Goal: Transaction & Acquisition: Purchase product/service

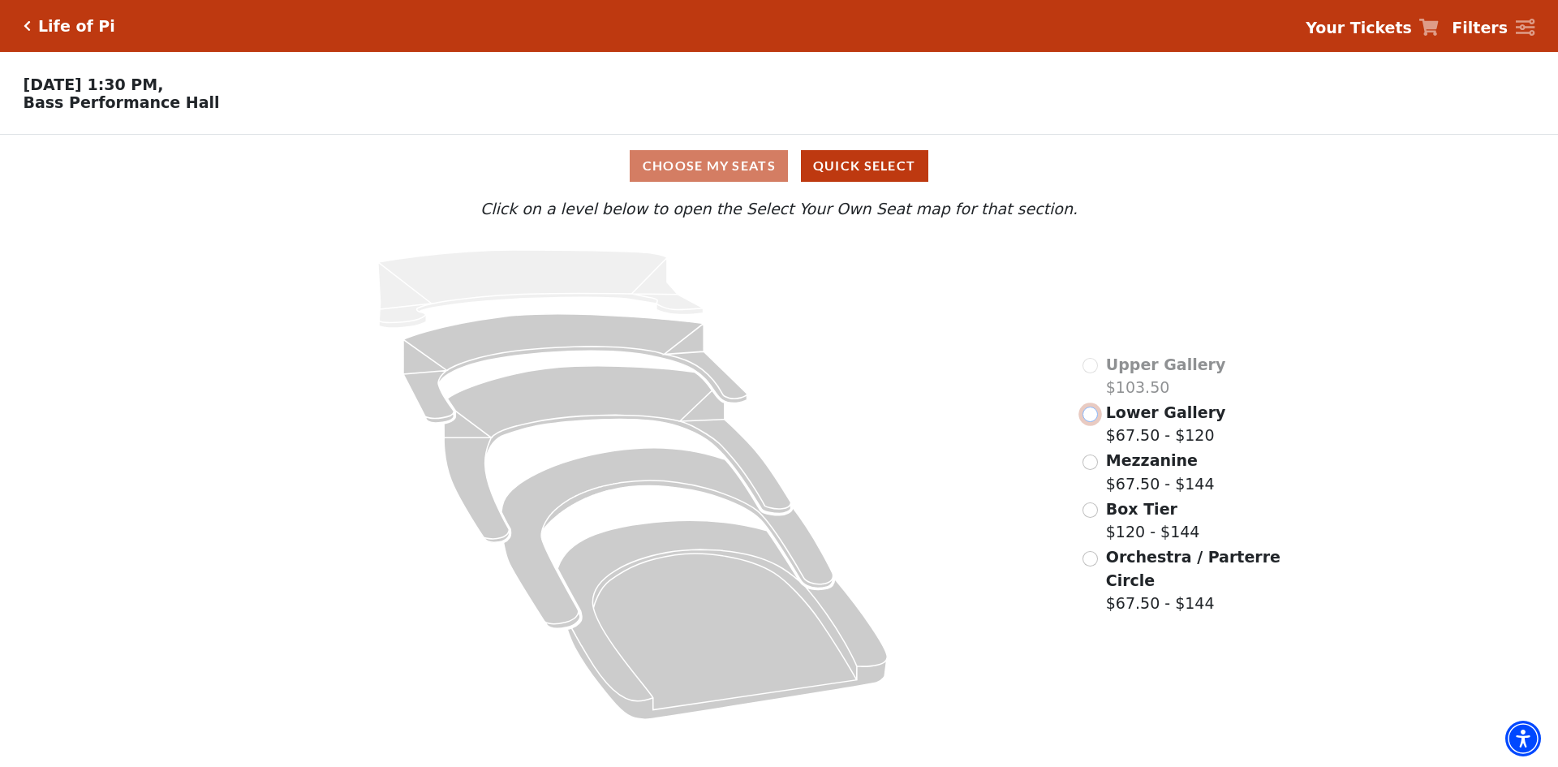
click at [1088, 422] on input "Lower Gallery$67.50 - $120\a" at bounding box center [1090, 414] width 15 height 15
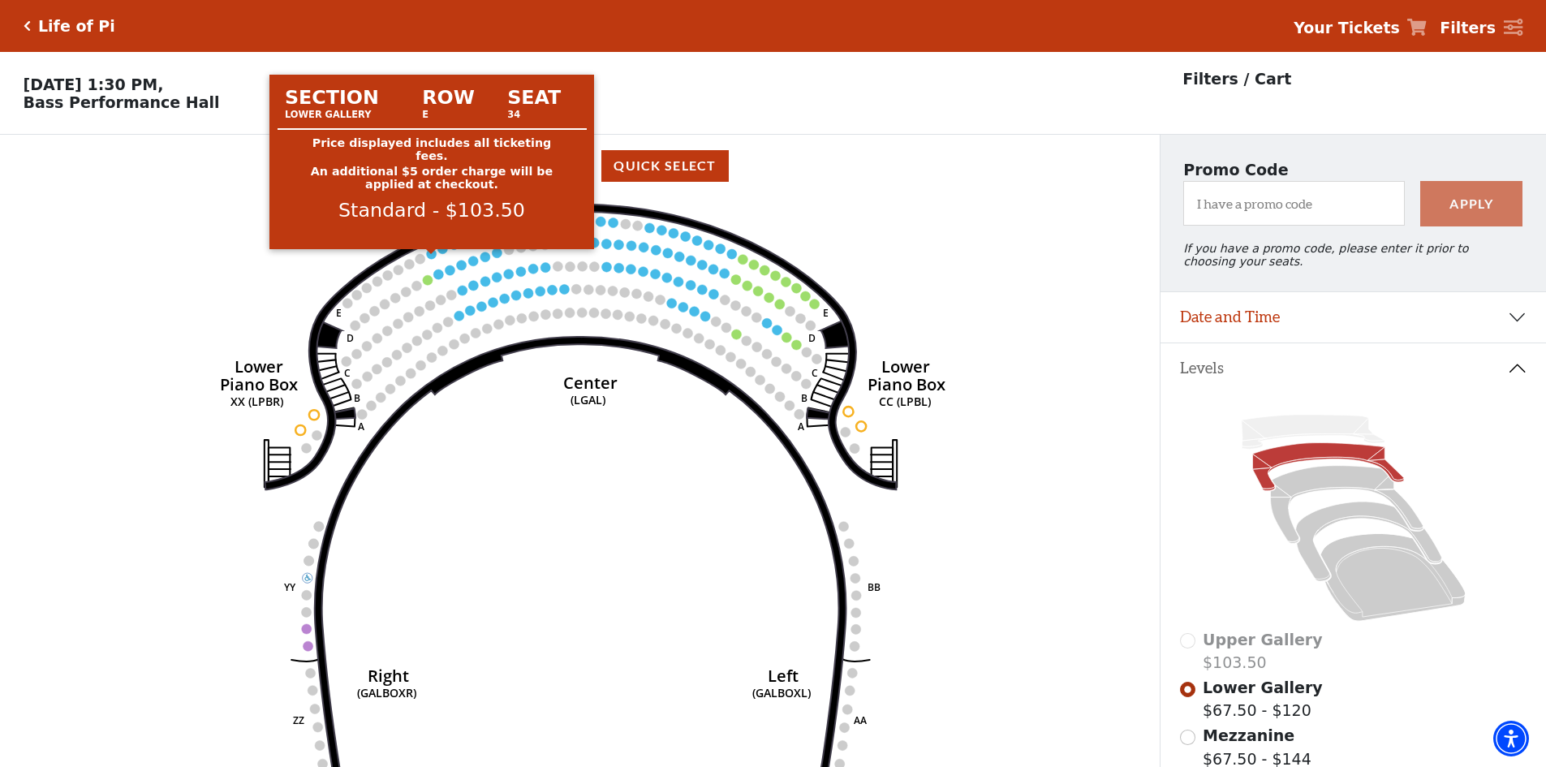
click at [432, 259] on circle at bounding box center [432, 254] width 10 height 10
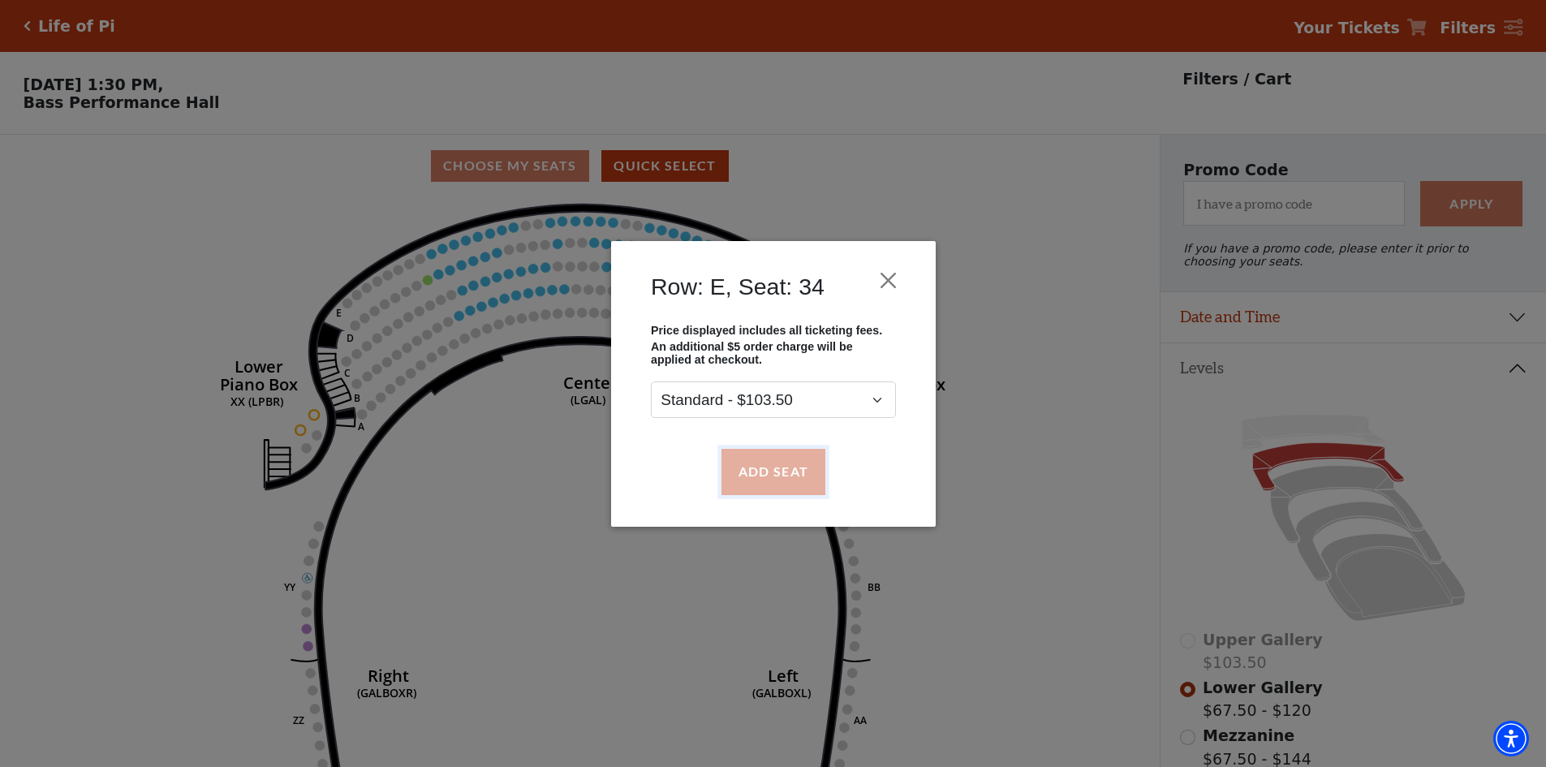
click at [778, 476] on button "Add Seat" at bounding box center [773, 471] width 104 height 45
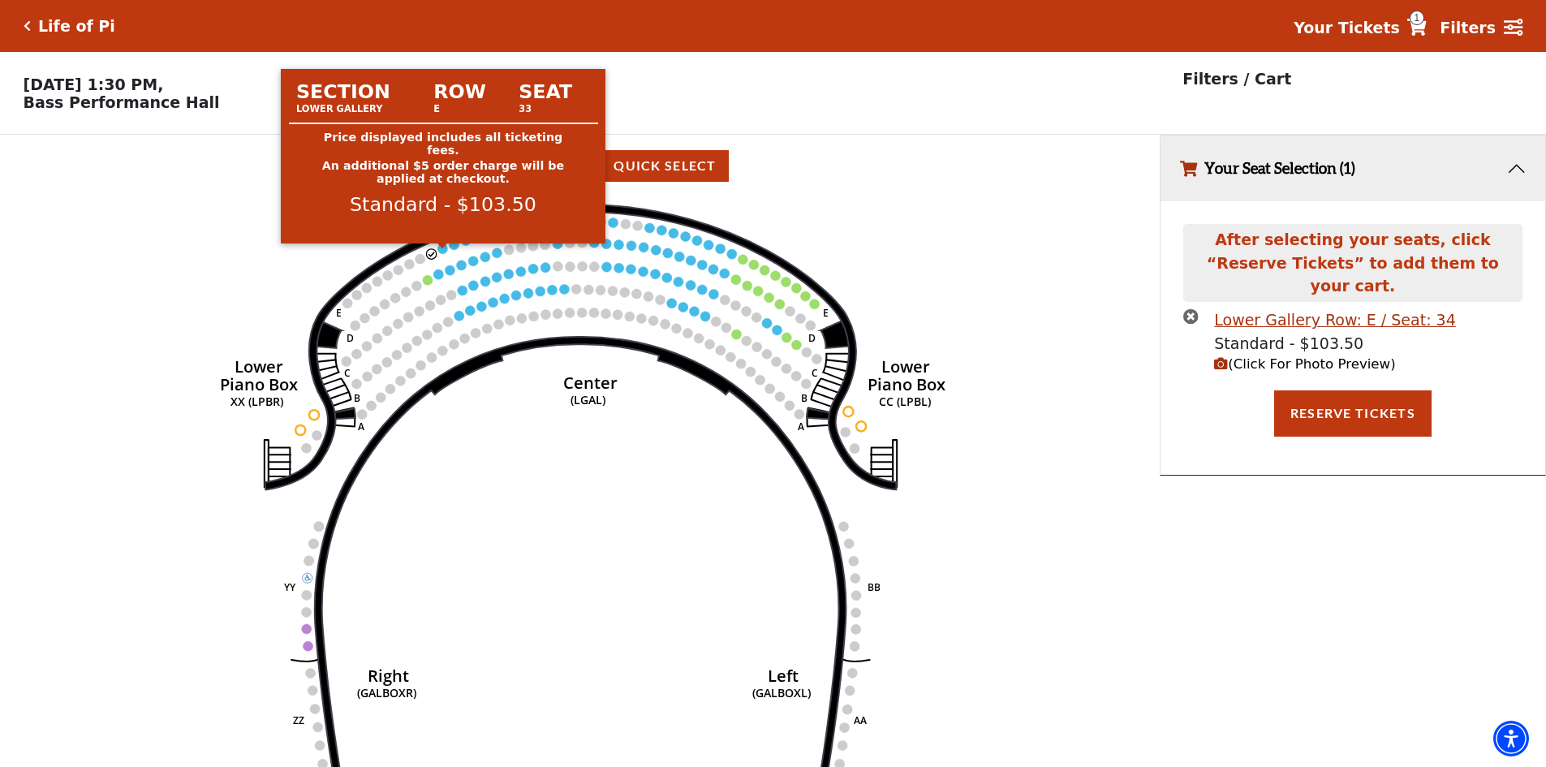
click at [441, 253] on circle at bounding box center [443, 248] width 10 height 10
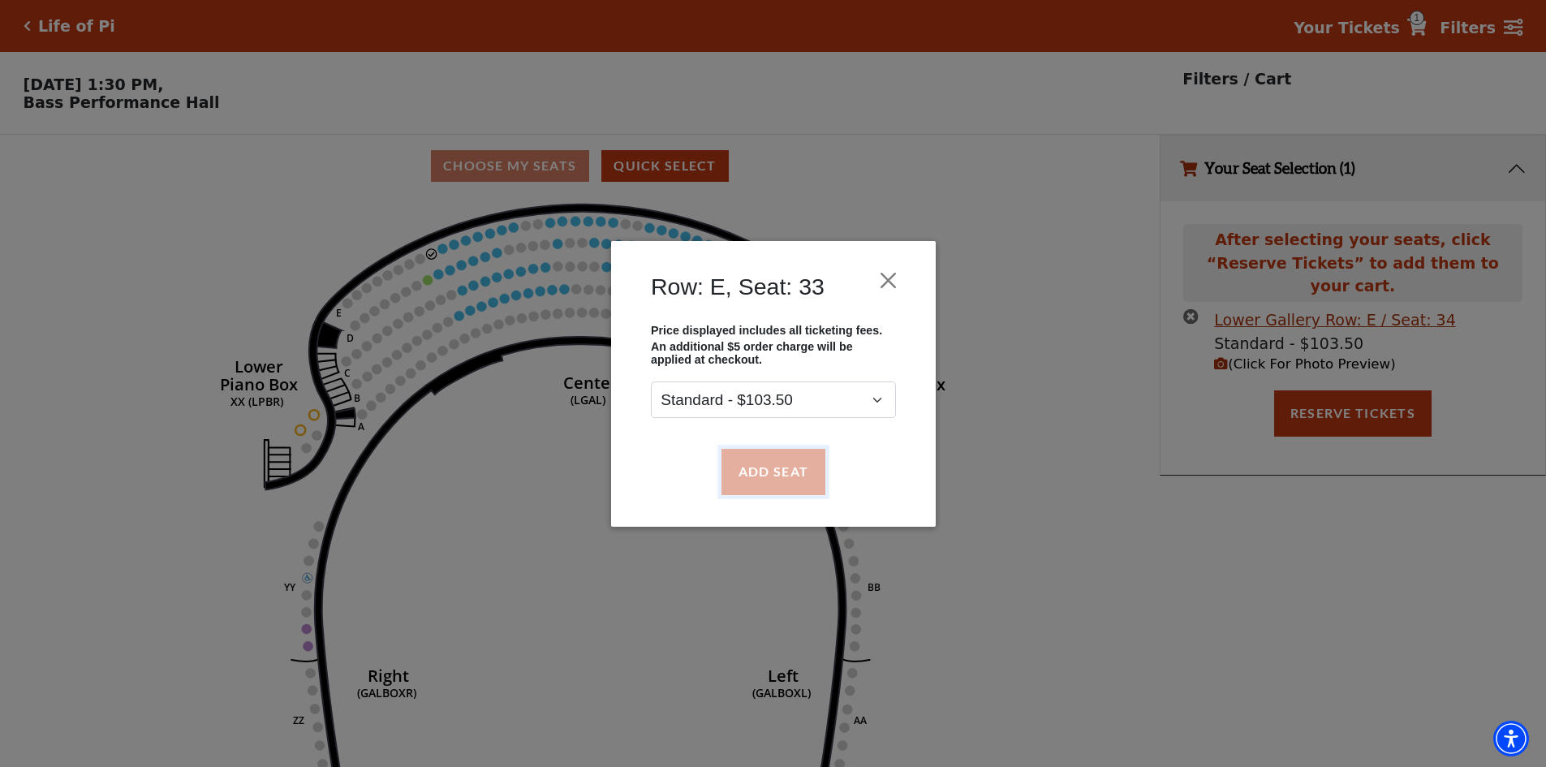
click at [763, 467] on button "Add Seat" at bounding box center [773, 471] width 104 height 45
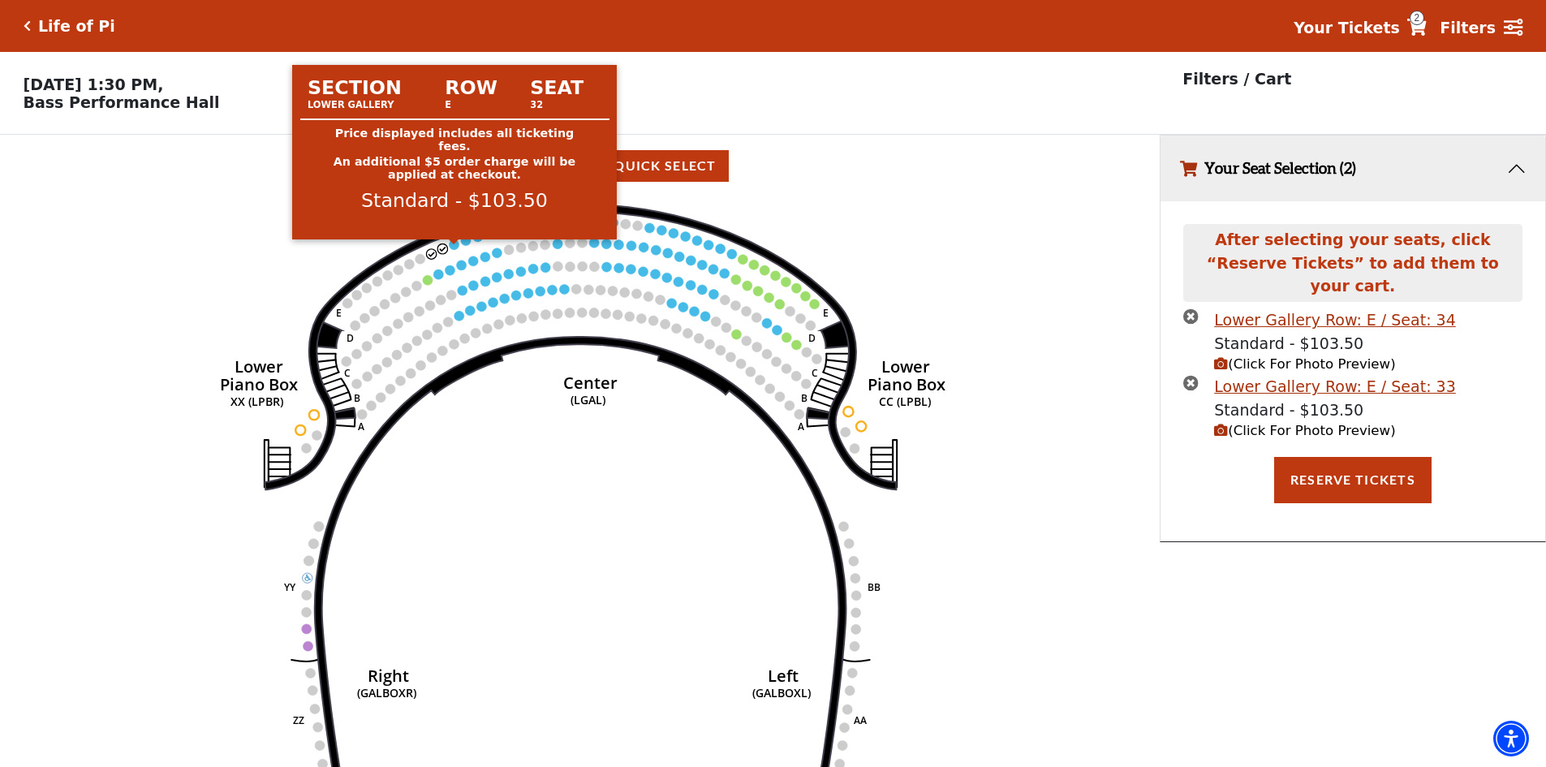
click at [456, 249] on circle at bounding box center [455, 244] width 10 height 10
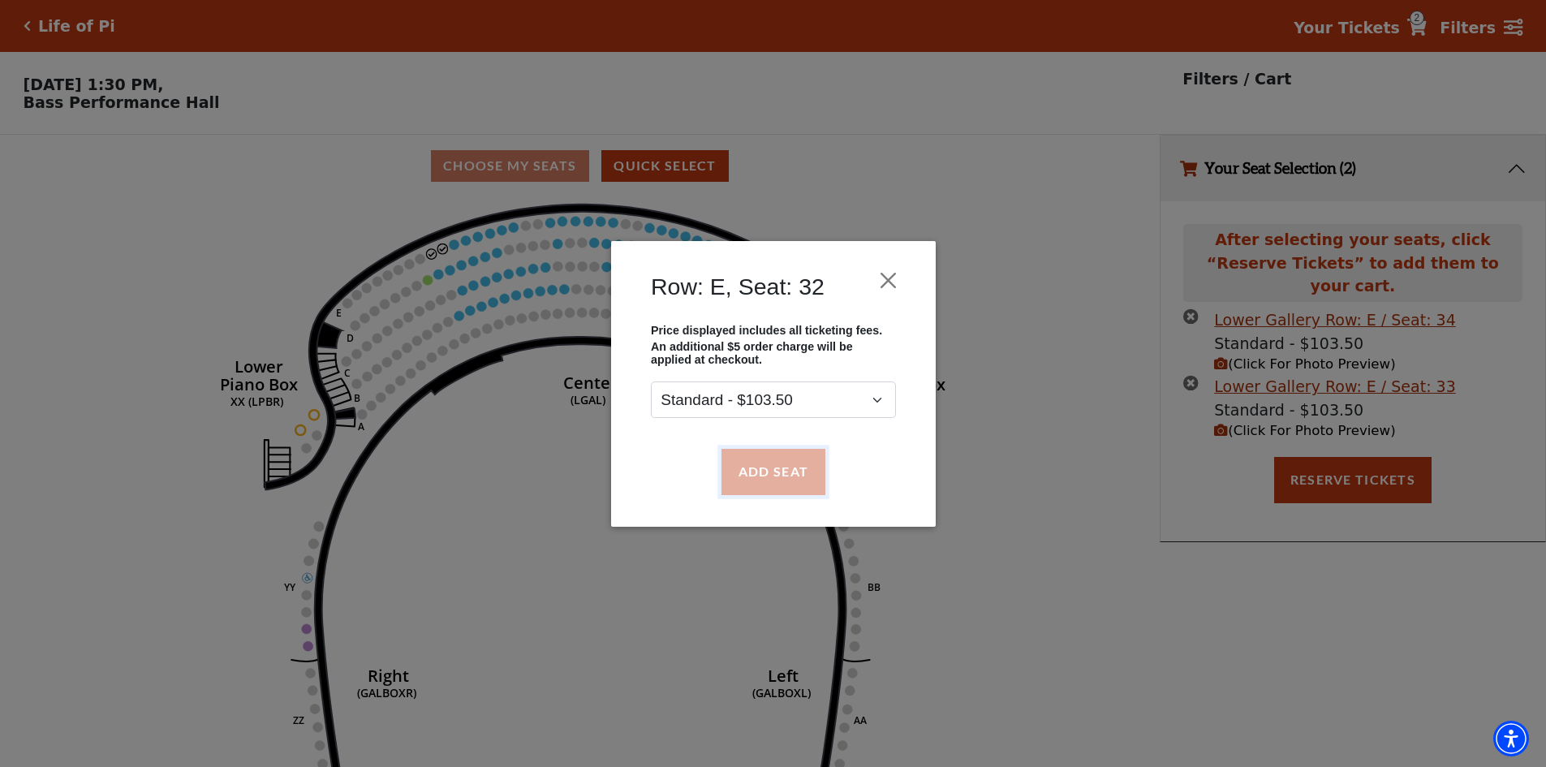
click at [794, 475] on button "Add Seat" at bounding box center [773, 471] width 104 height 45
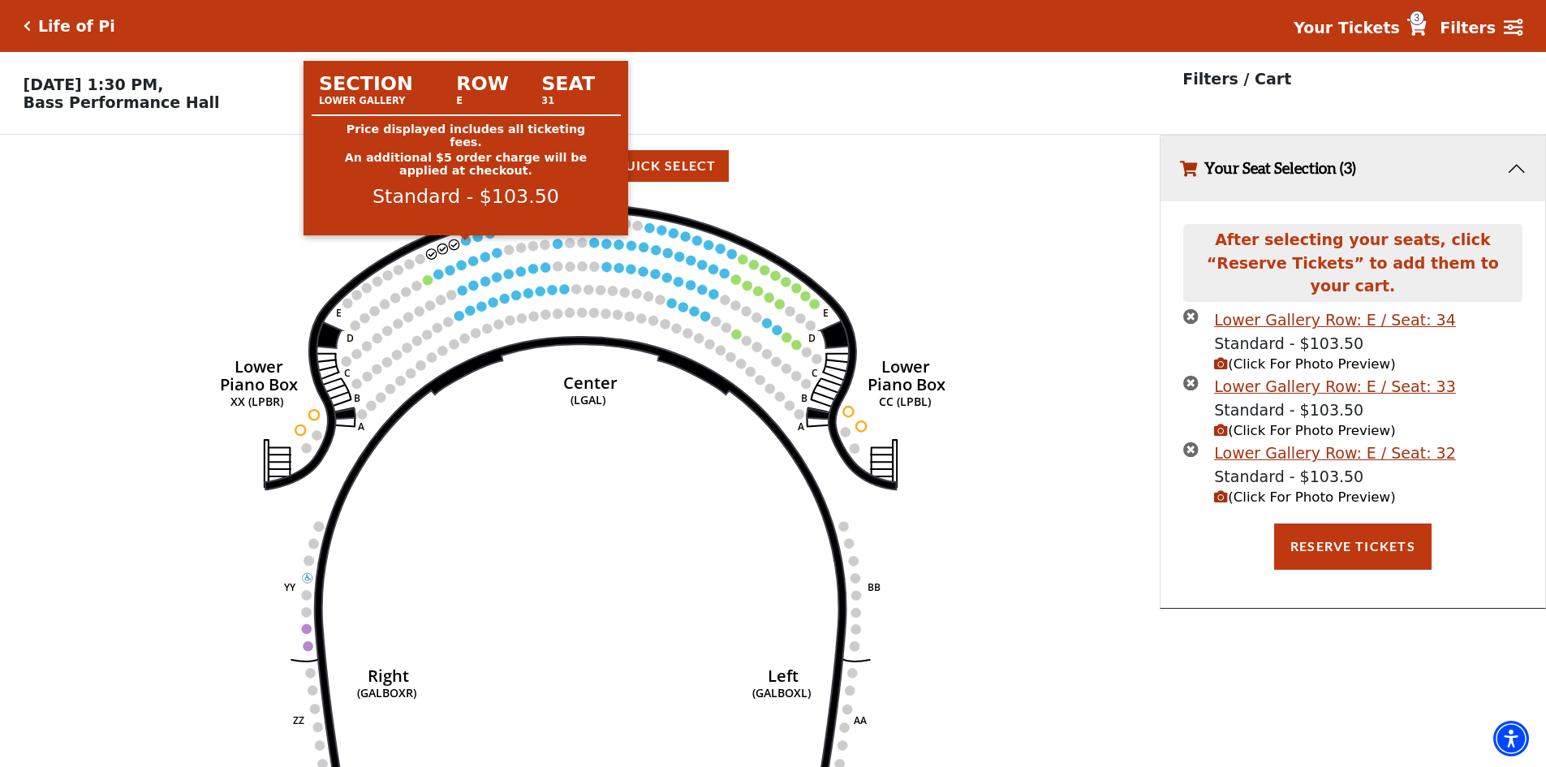
click at [466, 245] on circle at bounding box center [466, 240] width 10 height 10
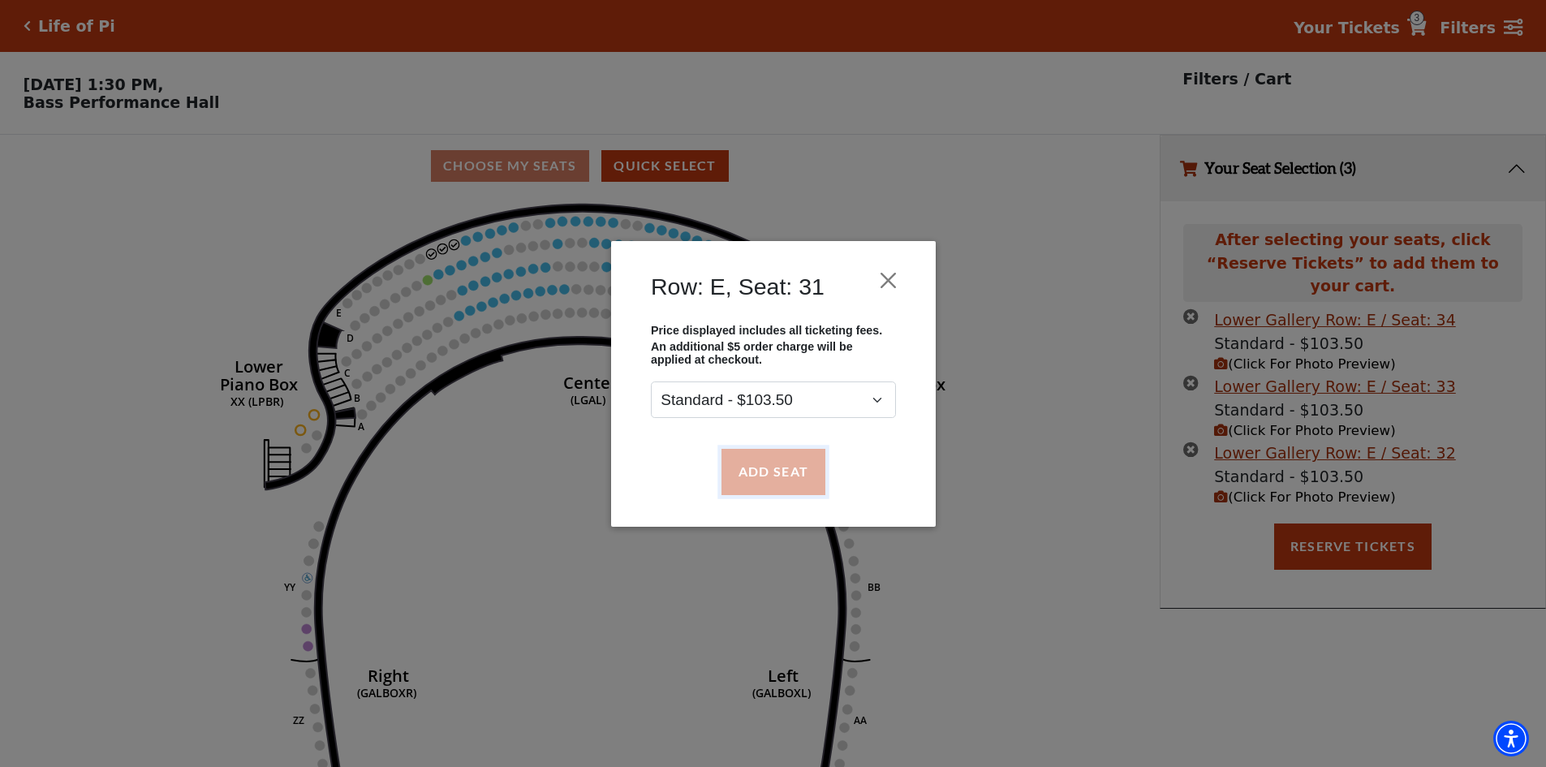
click at [777, 474] on button "Add Seat" at bounding box center [773, 471] width 104 height 45
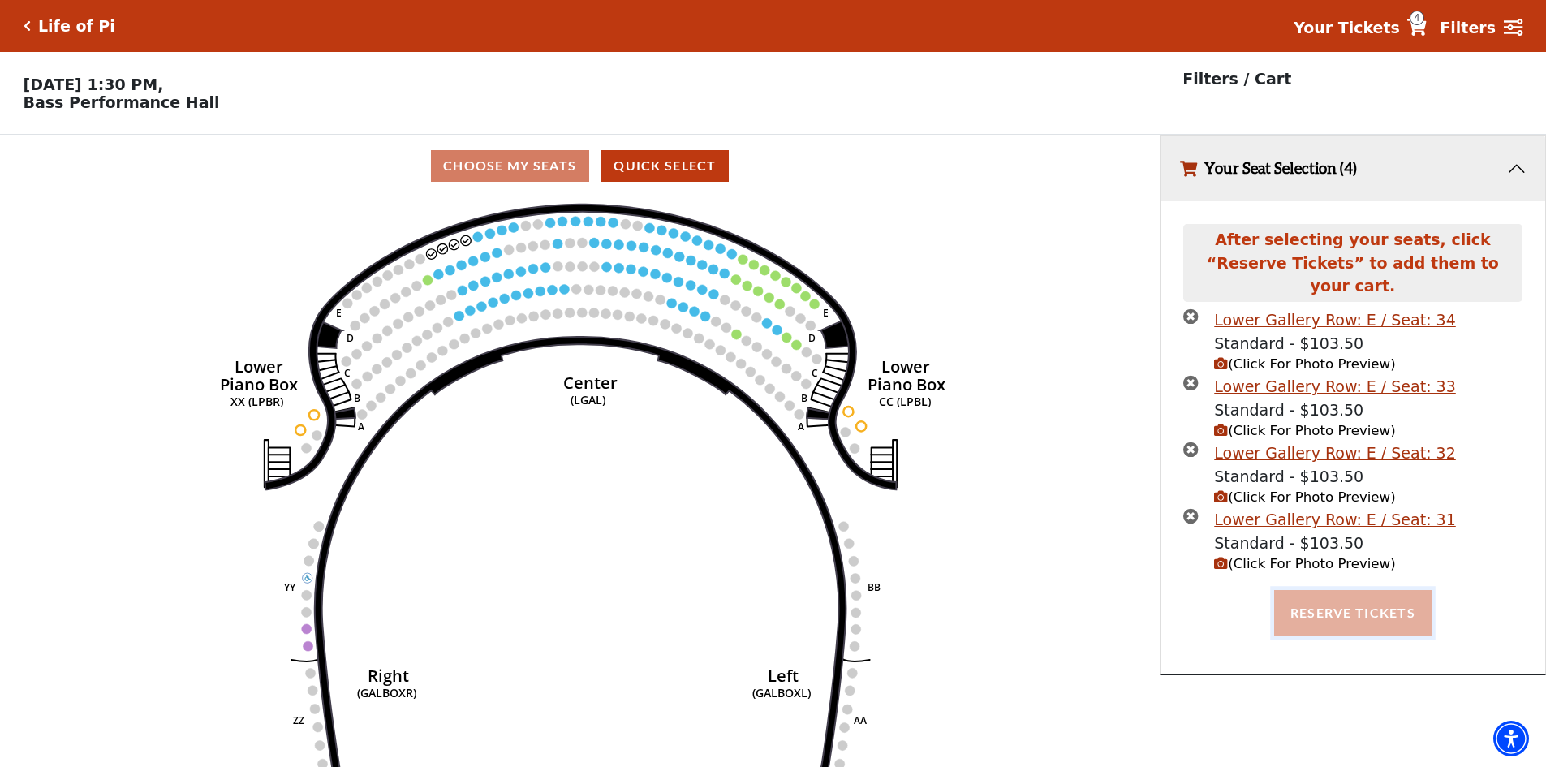
click at [1367, 601] on button "Reserve Tickets" at bounding box center [1352, 612] width 157 height 45
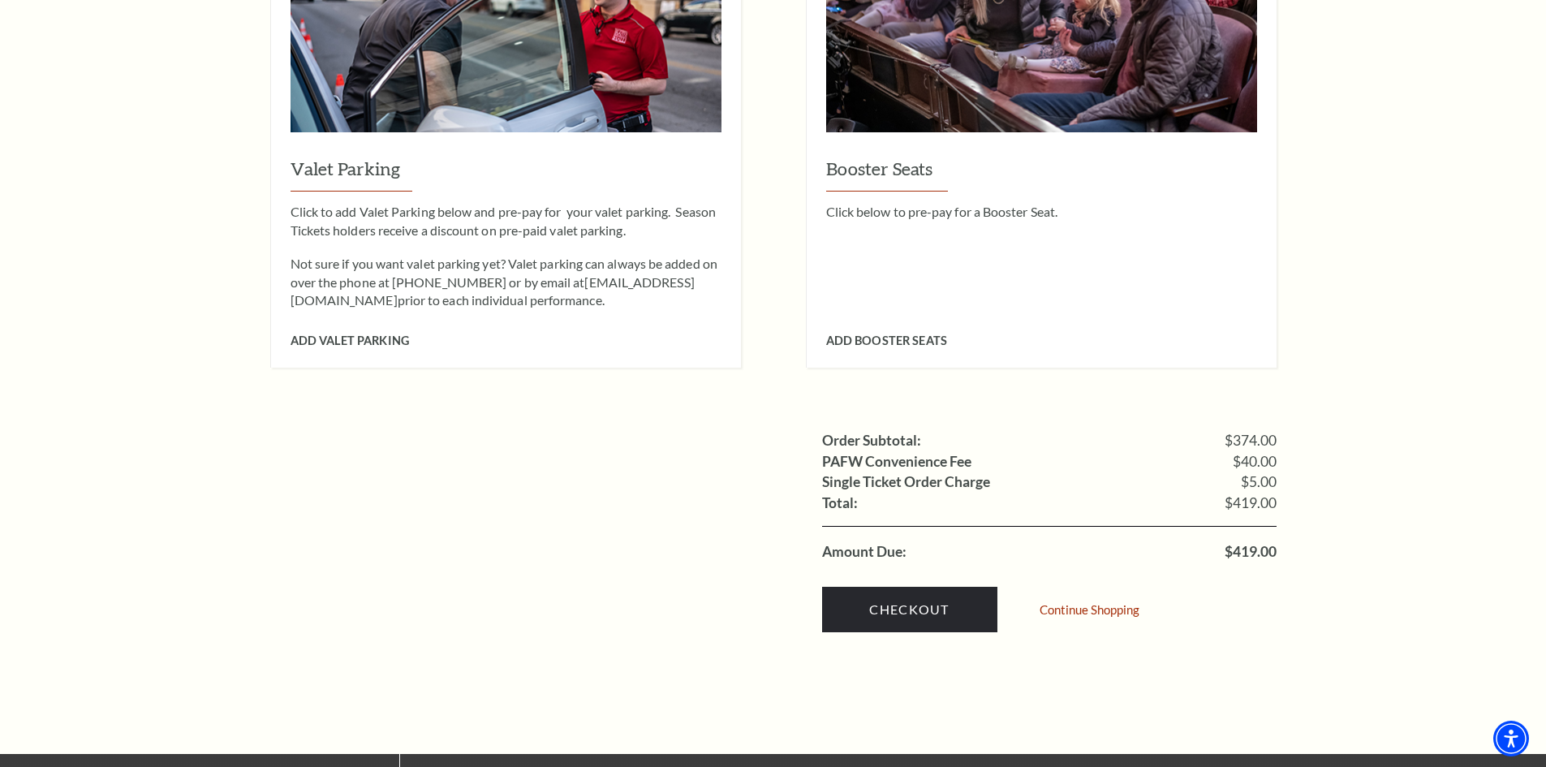
scroll to position [1299, 0]
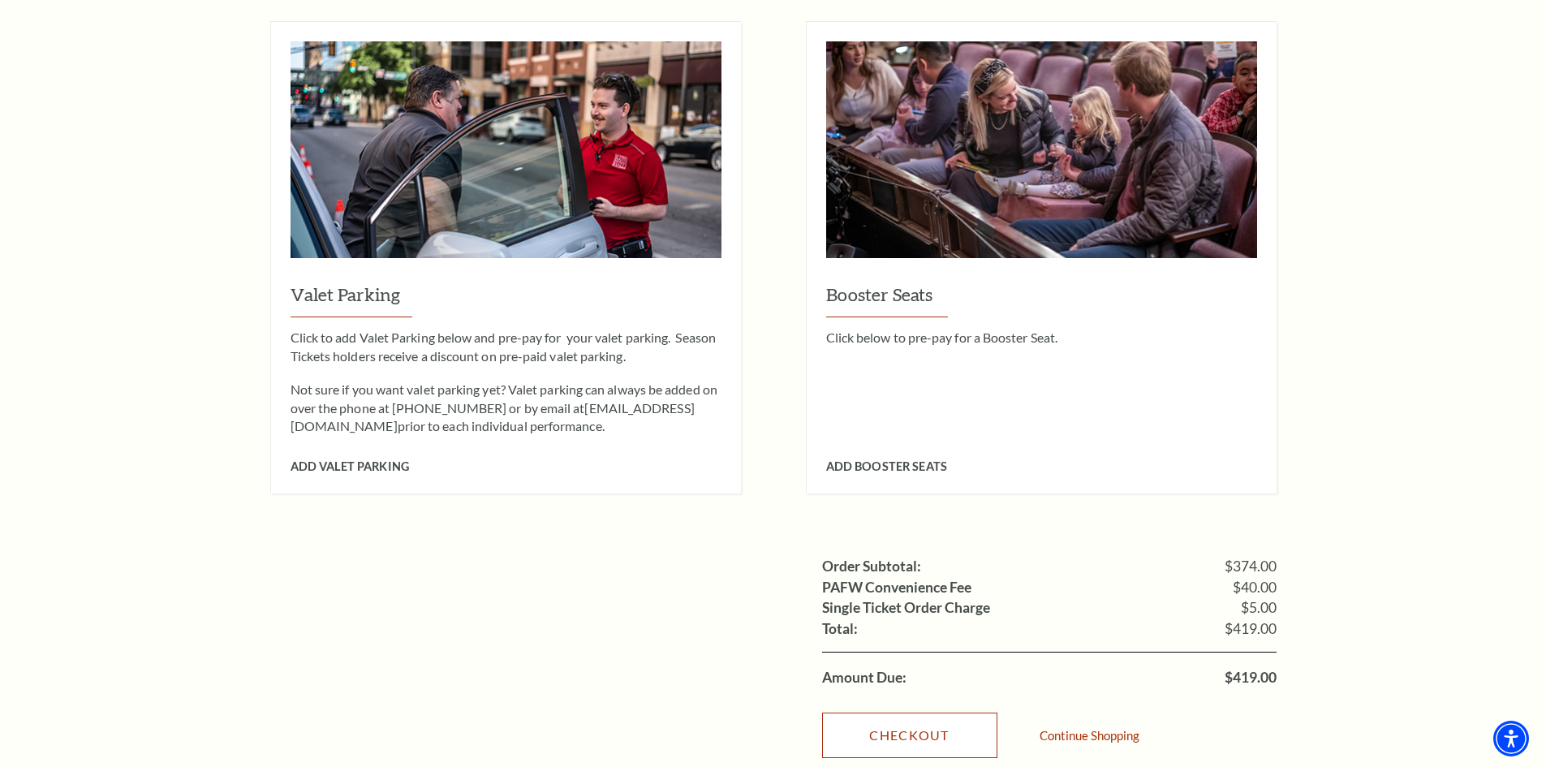
click at [925, 724] on link "Checkout" at bounding box center [909, 735] width 175 height 45
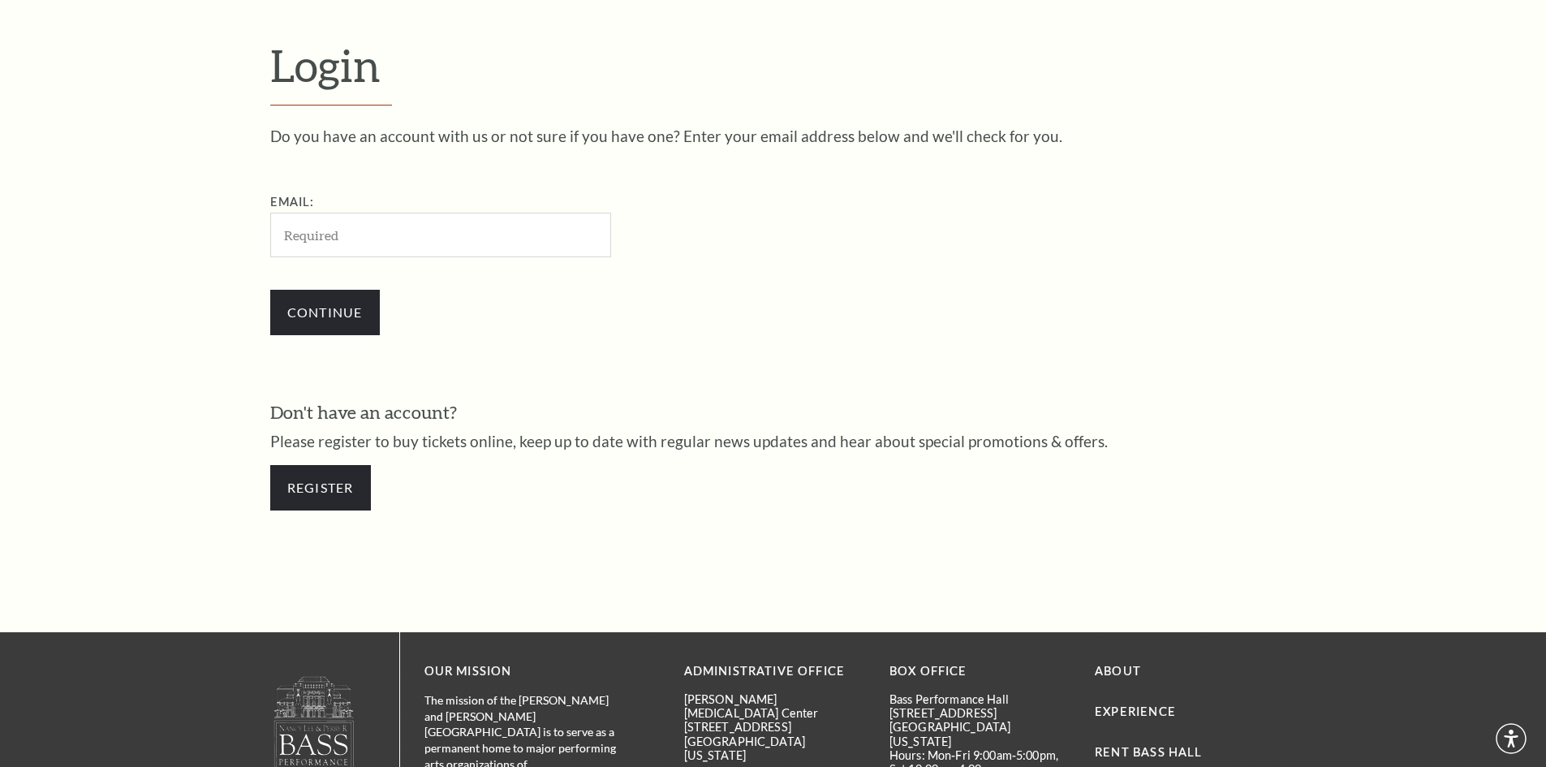
scroll to position [543, 0]
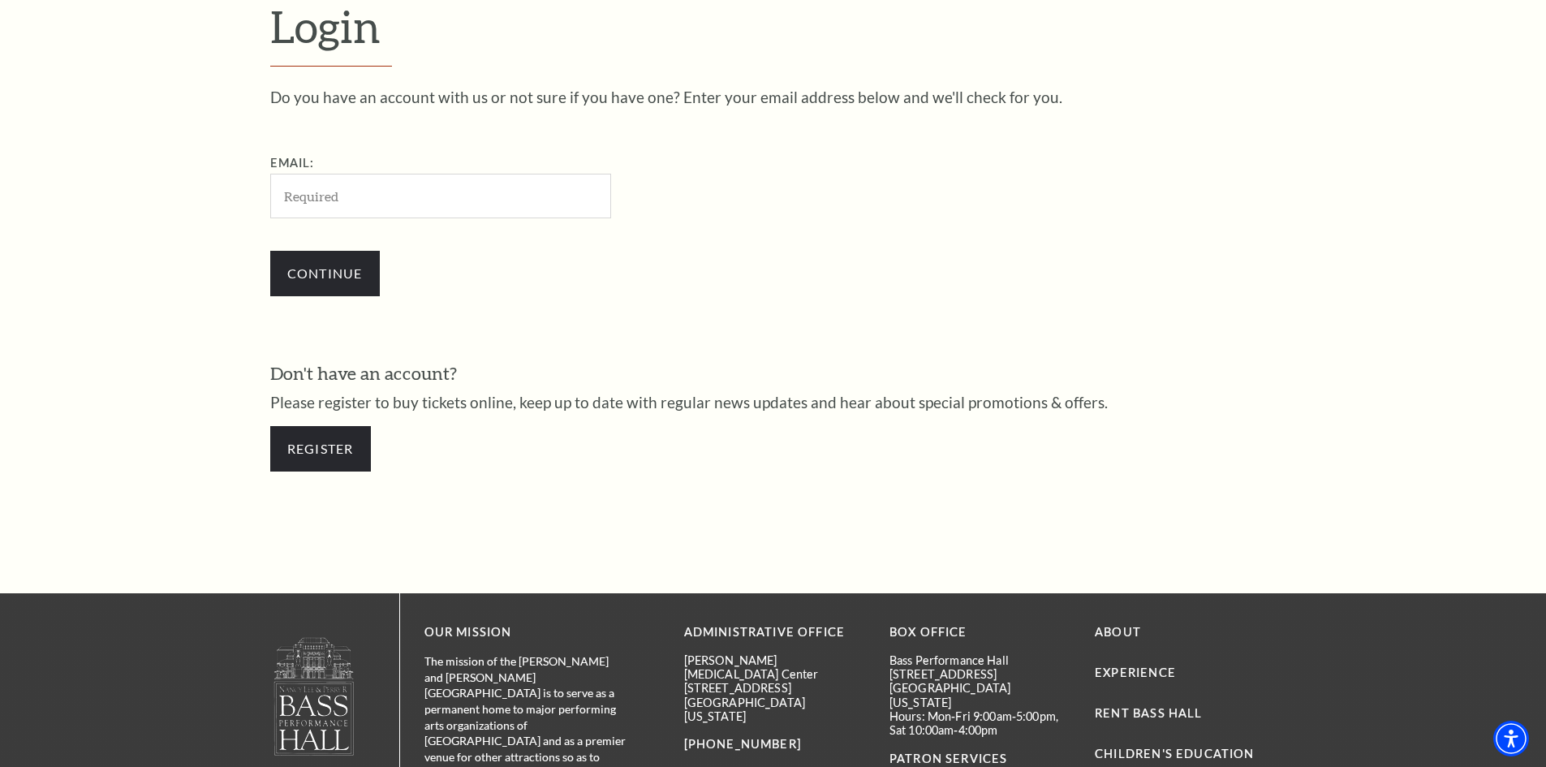
click at [360, 198] on input "Email:" at bounding box center [440, 196] width 341 height 45
click at [373, 190] on input "muixihuynh88@gmail.com" at bounding box center [440, 196] width 341 height 45
type input "[EMAIL_ADDRESS][DOMAIN_NAME]"
click at [344, 269] on input "Continue" at bounding box center [325, 273] width 110 height 45
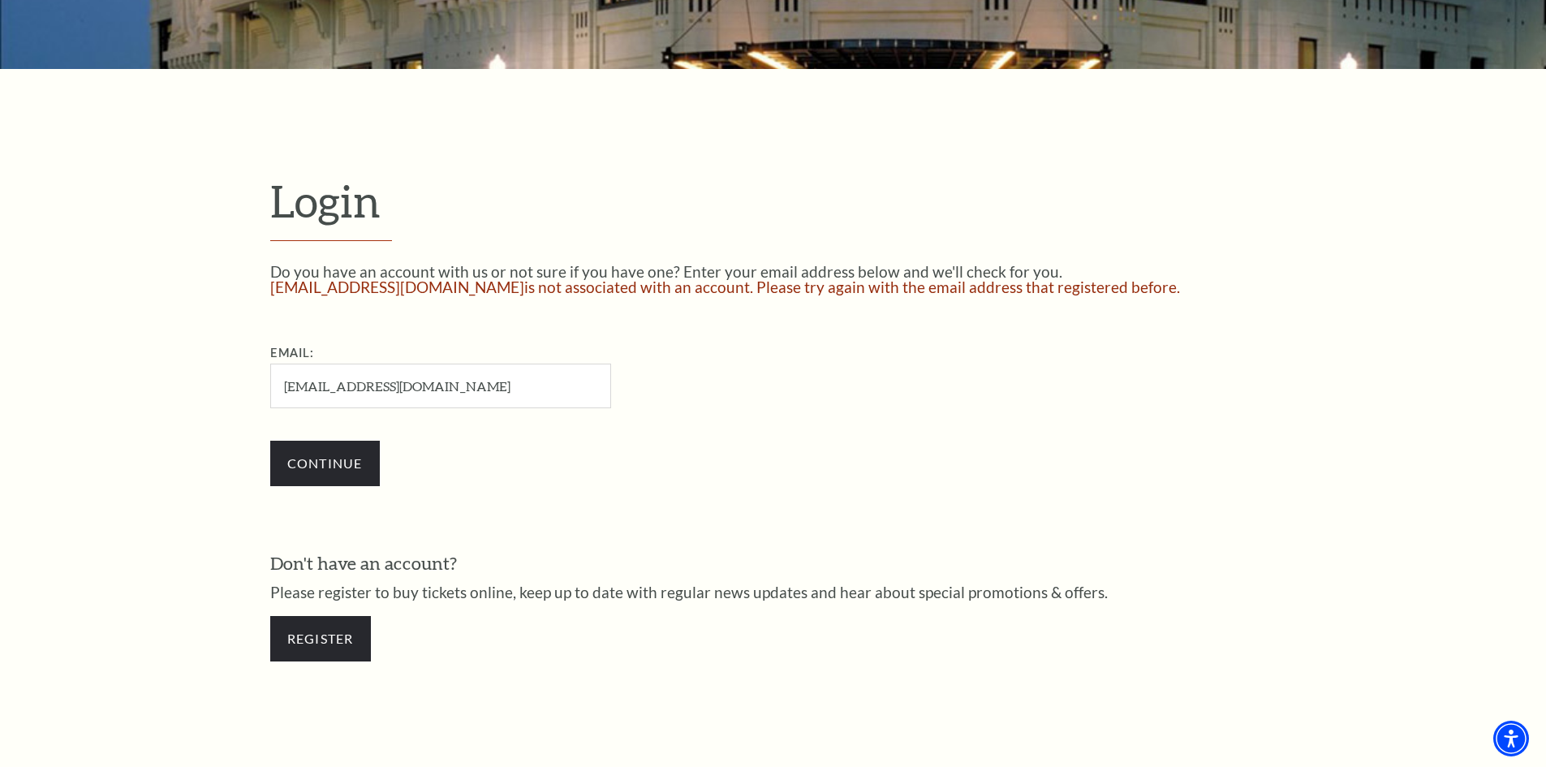
scroll to position [368, 0]
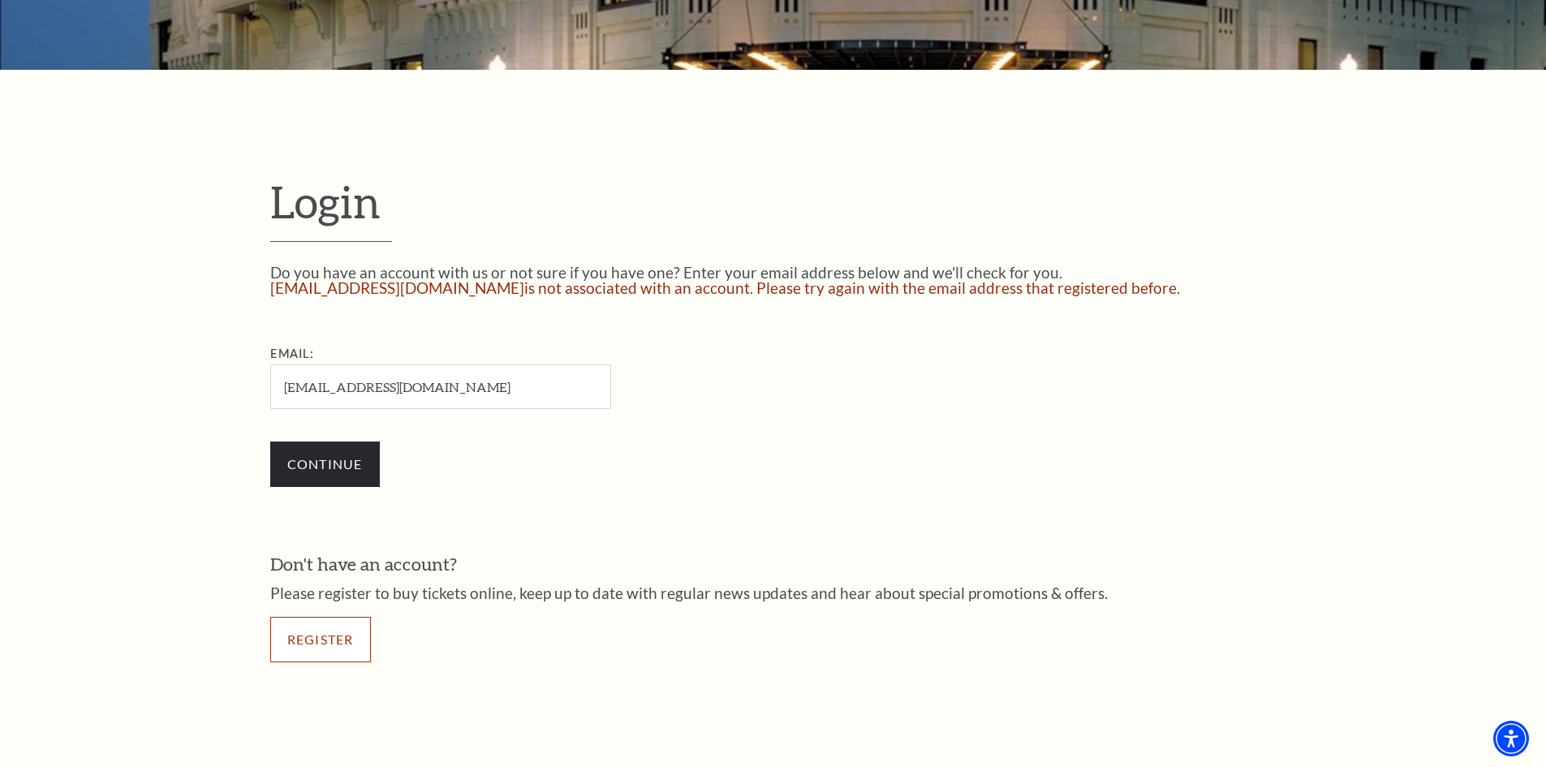
click at [321, 645] on link "Register" at bounding box center [320, 639] width 101 height 45
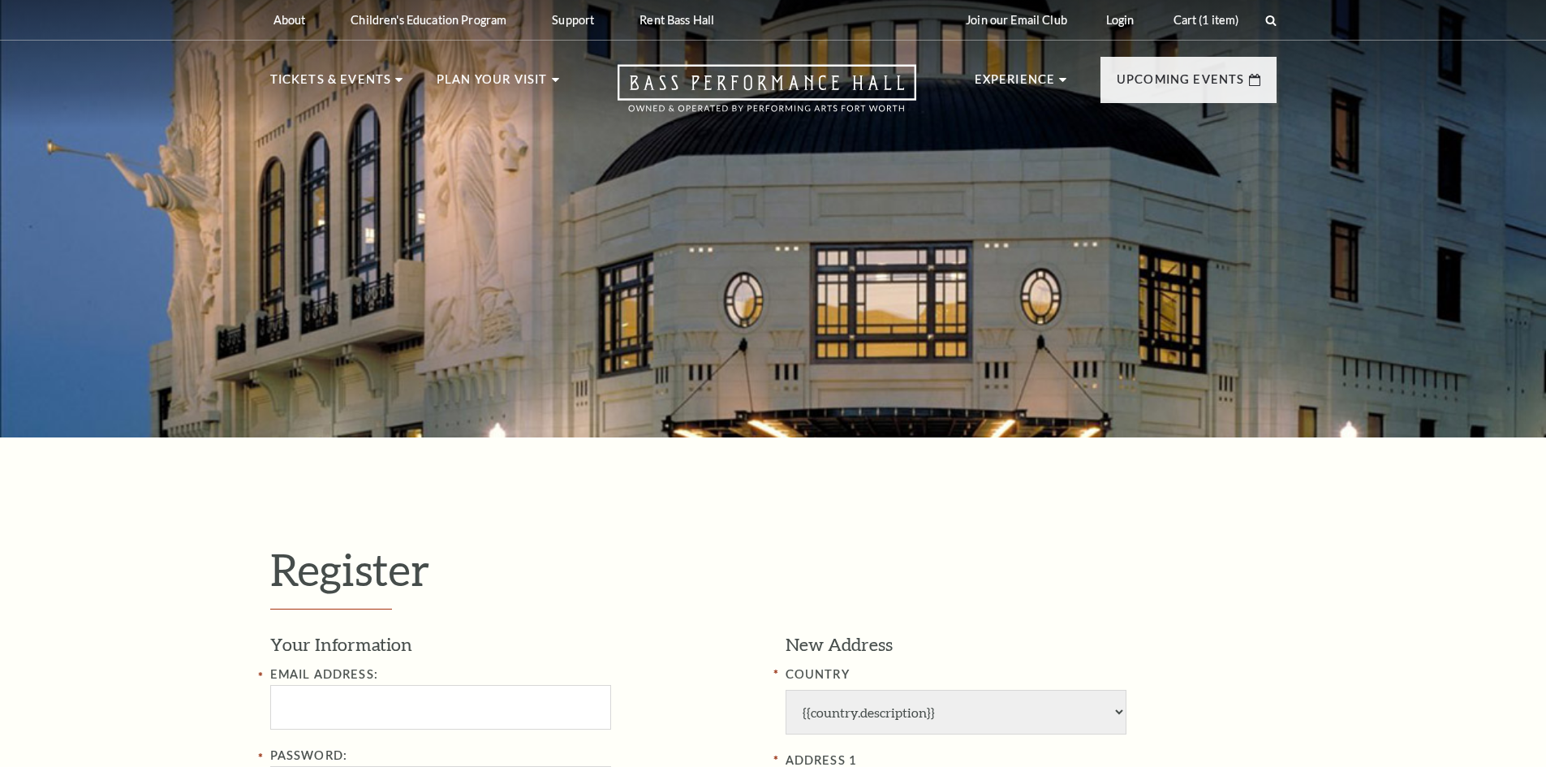
select select "1"
select select "TX"
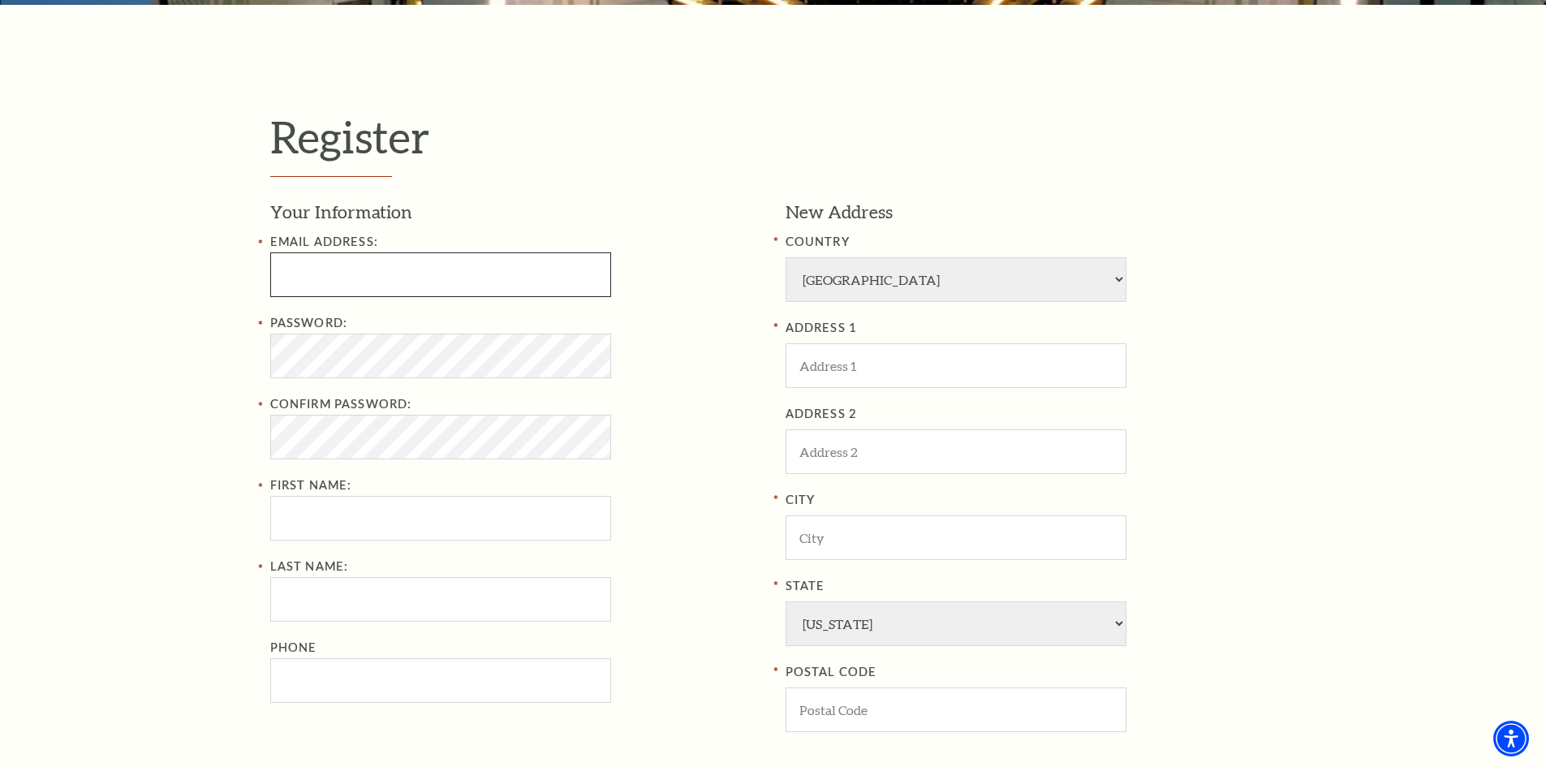
click at [326, 276] on input "text" at bounding box center [440, 274] width 341 height 45
type input "muixihuynh88@gmail.com"
type input "huynh"
type input "hoa"
type input "2175752181"
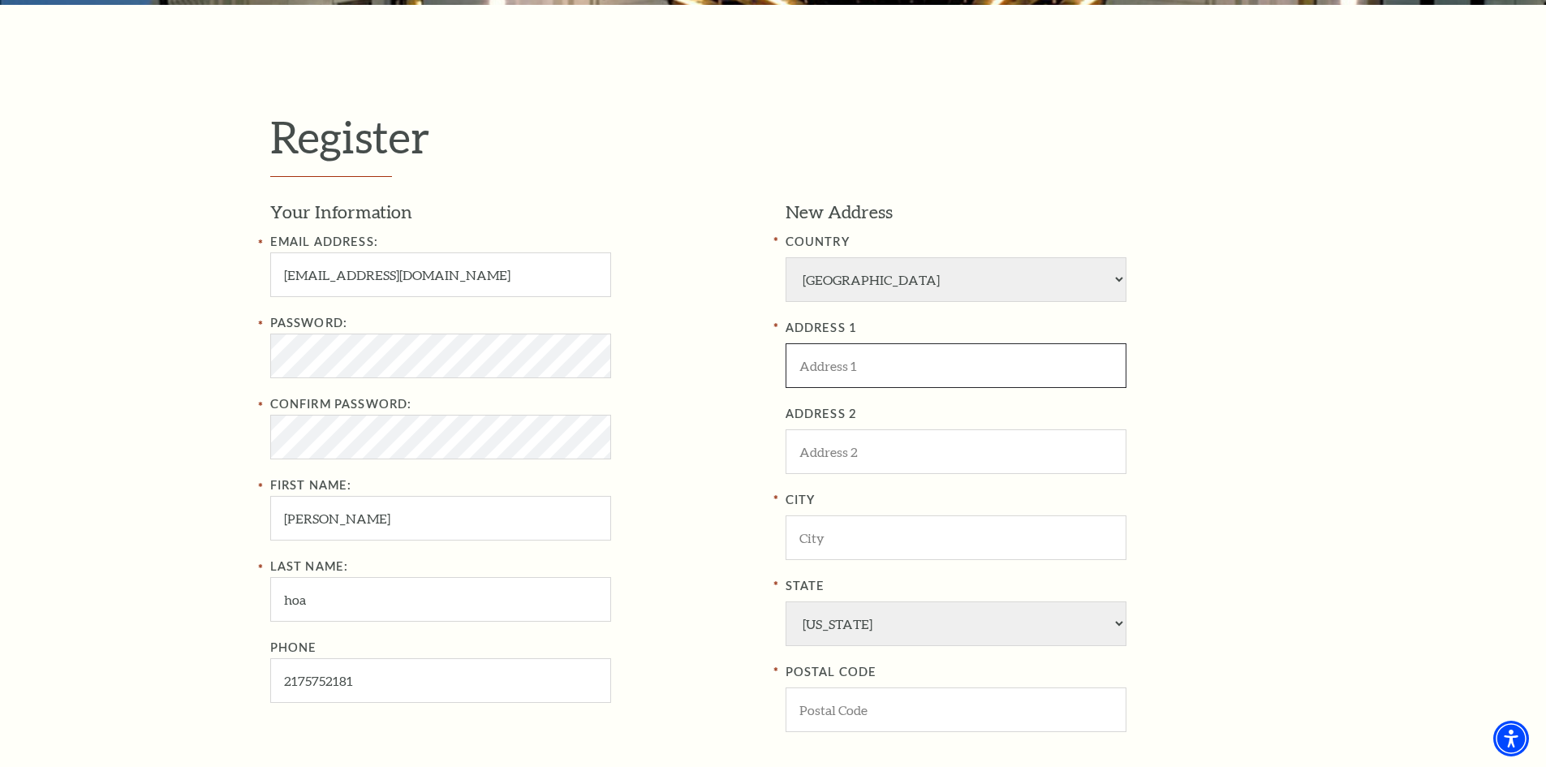
type input "Blue Gate Theater"
type input "Shipshewana"
select select "IN"
type input "46565"
type input "217-575-2181"
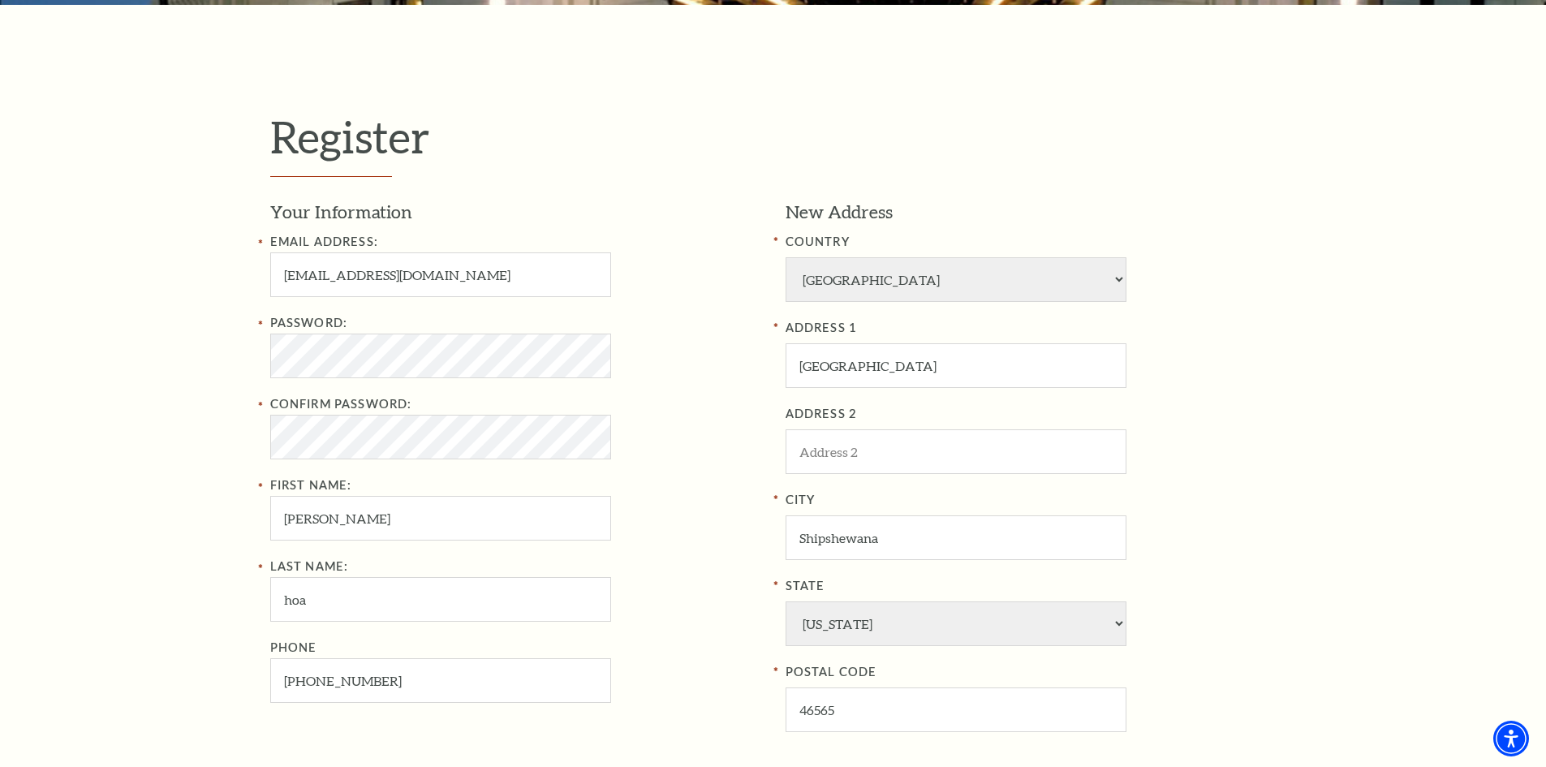
click at [371, 278] on input "muixihuynh88@gmail.com" at bounding box center [440, 274] width 341 height 45
type input "muixihuynh67@gmail.com"
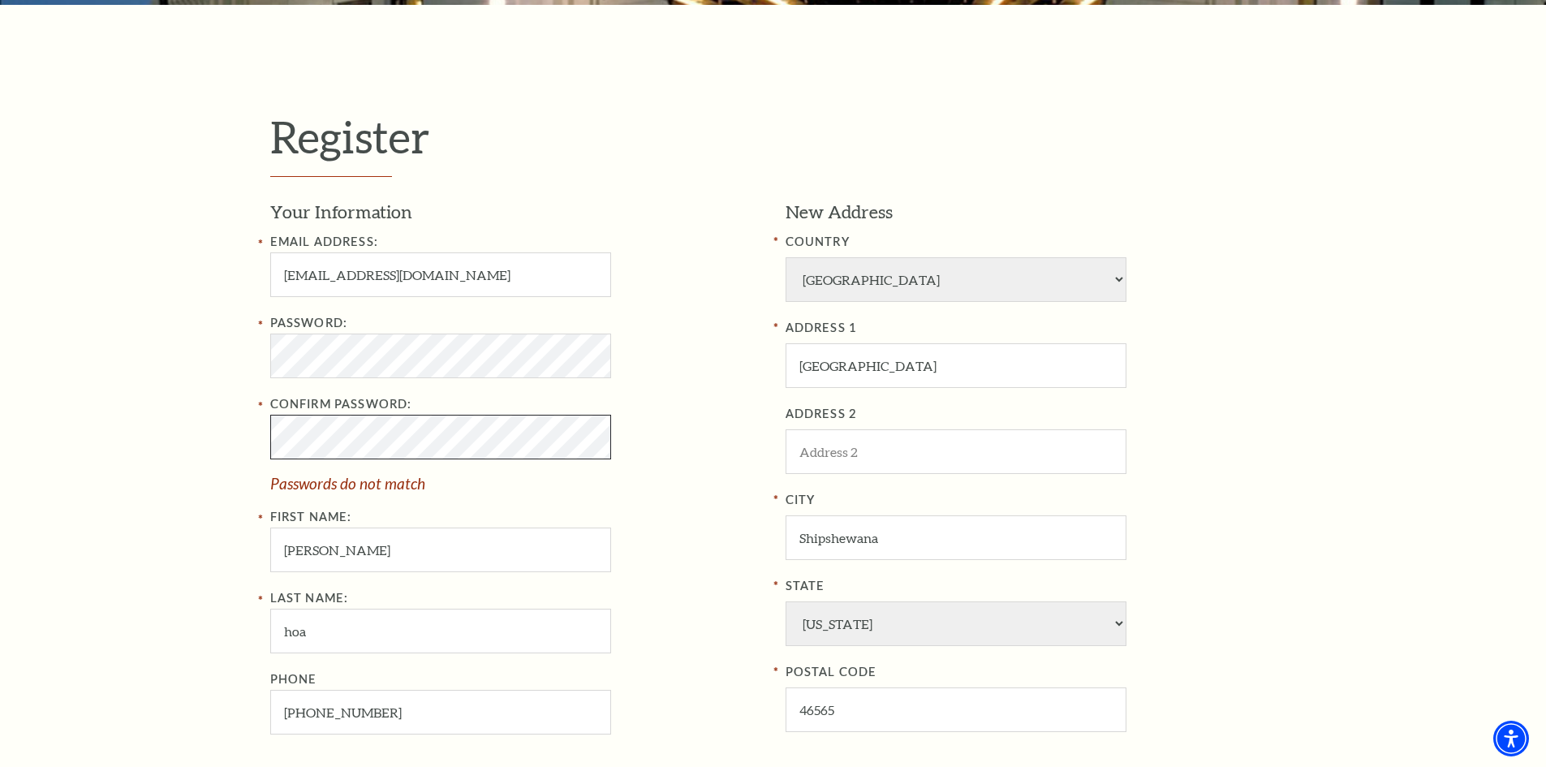
scroll to position [649, 0]
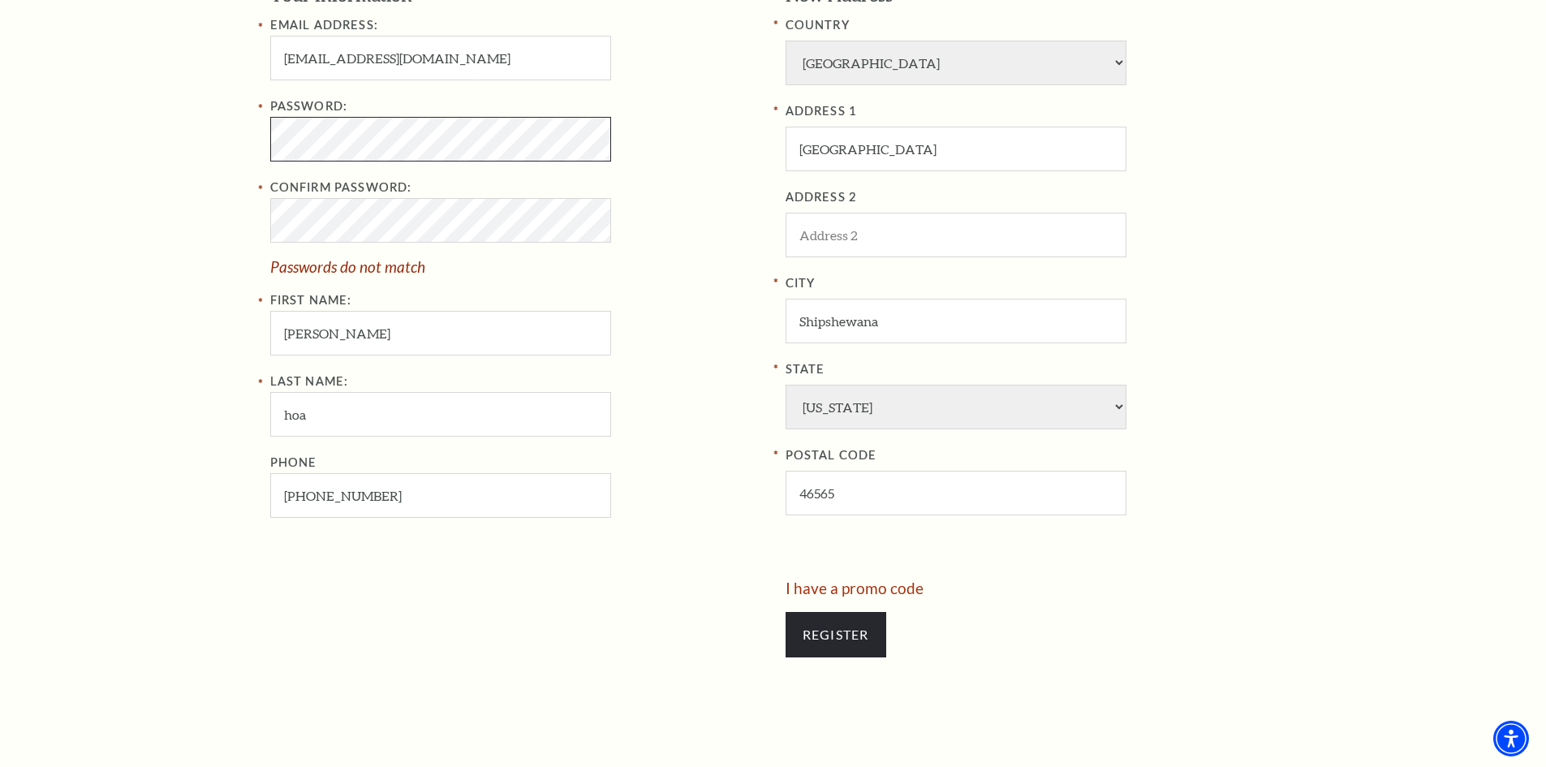
click at [163, 127] on div "Register Your Information Email Address: muixihuynh67@gmail.com Password: Confi…" at bounding box center [773, 283] width 1546 height 991
click at [197, 218] on div "Register Your Information Email Address: muixihuynh67@gmail.com Password: Confi…" at bounding box center [773, 283] width 1546 height 991
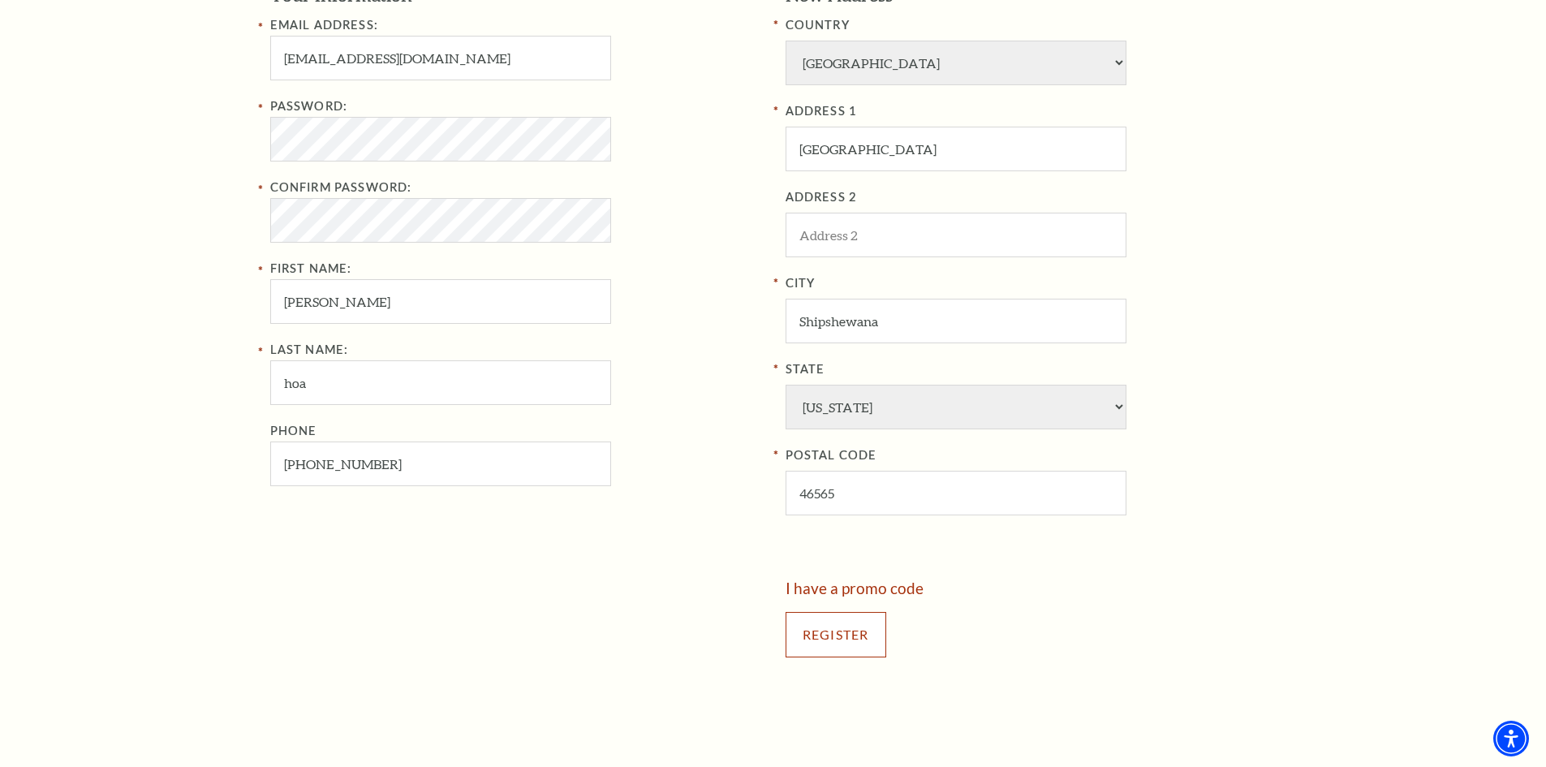
click at [853, 641] on input "Register" at bounding box center [836, 634] width 101 height 45
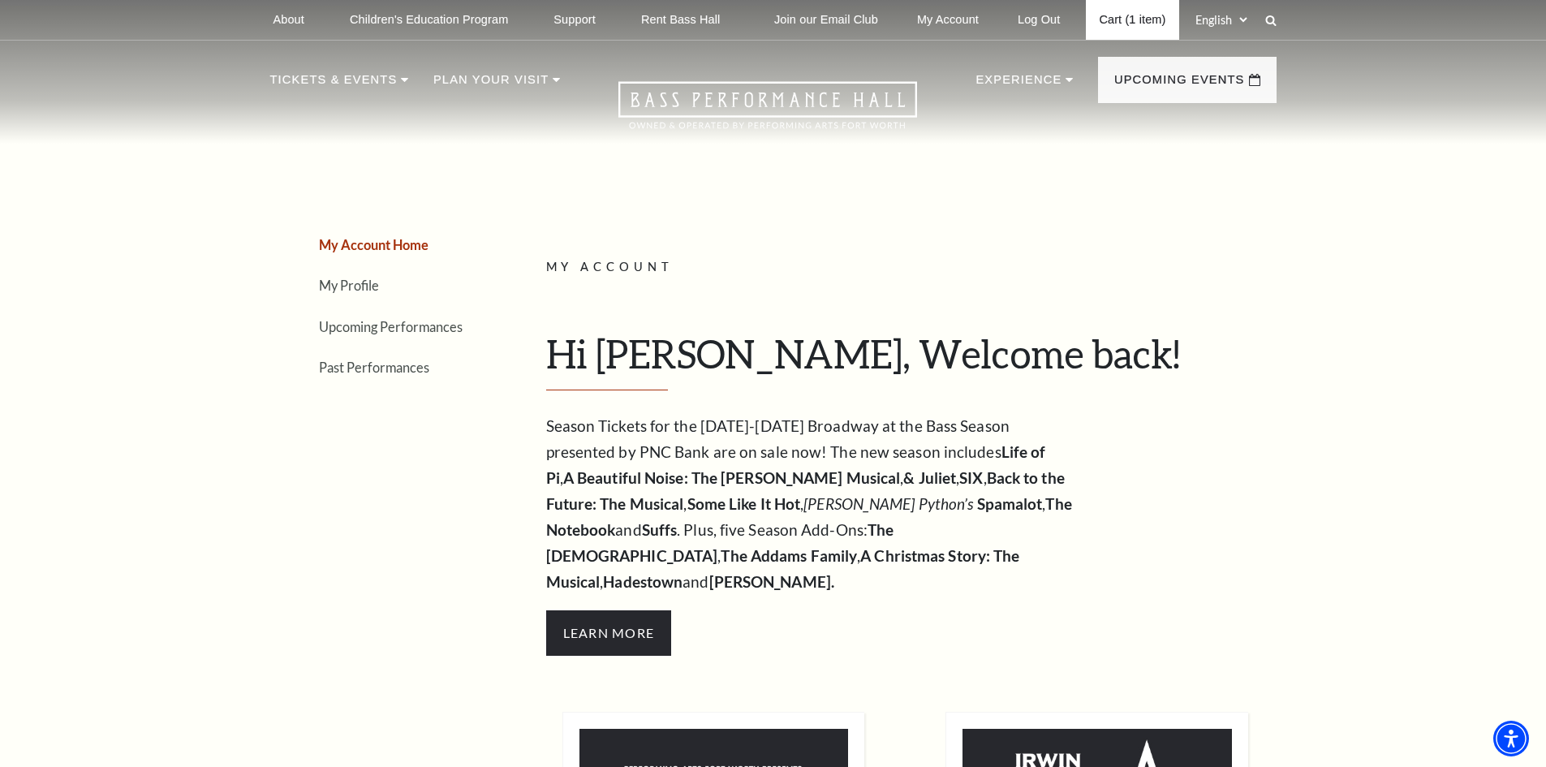
click at [1122, 18] on link "Cart (1 item)" at bounding box center [1132, 20] width 93 height 40
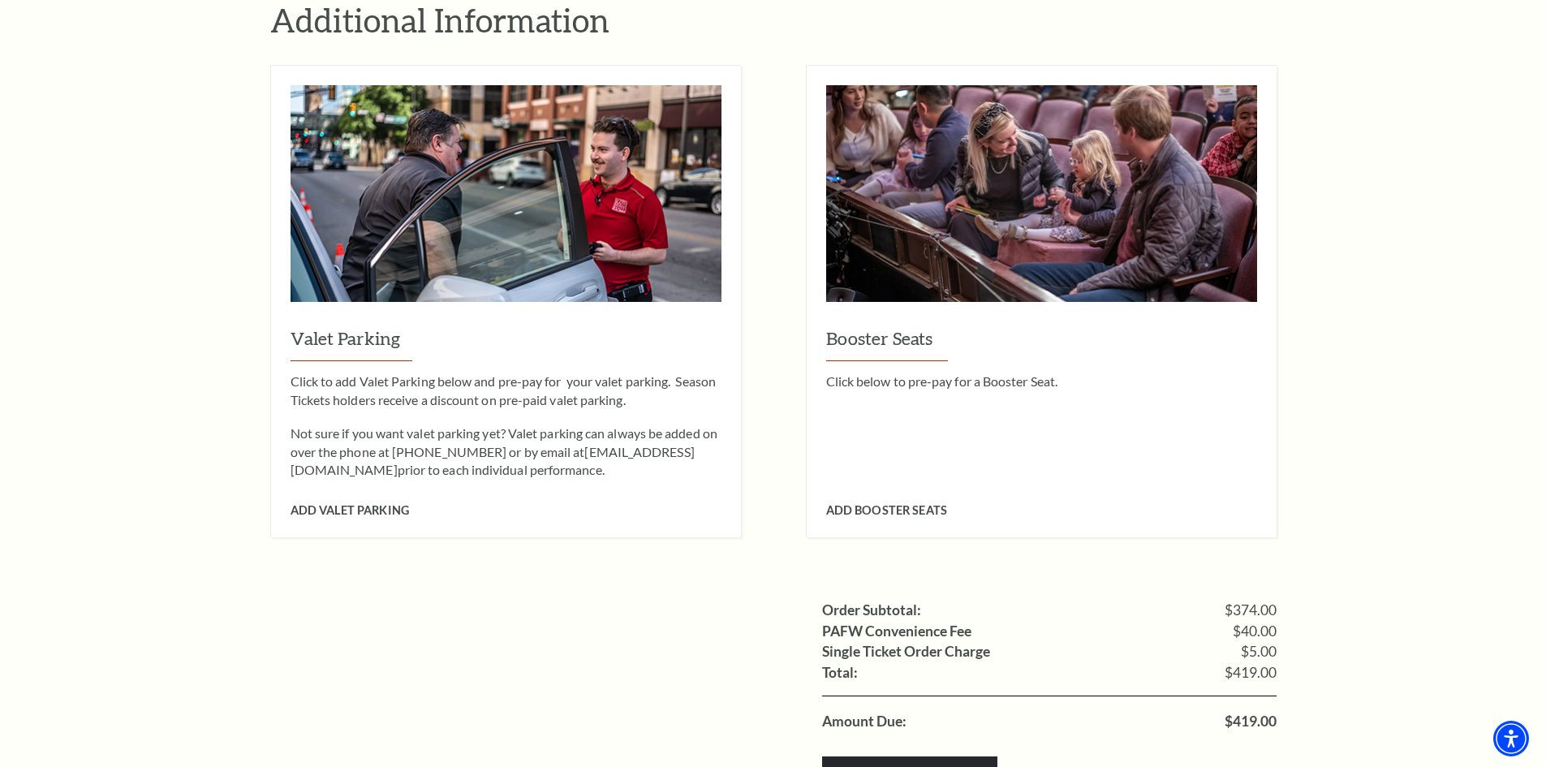
scroll to position [1515, 0]
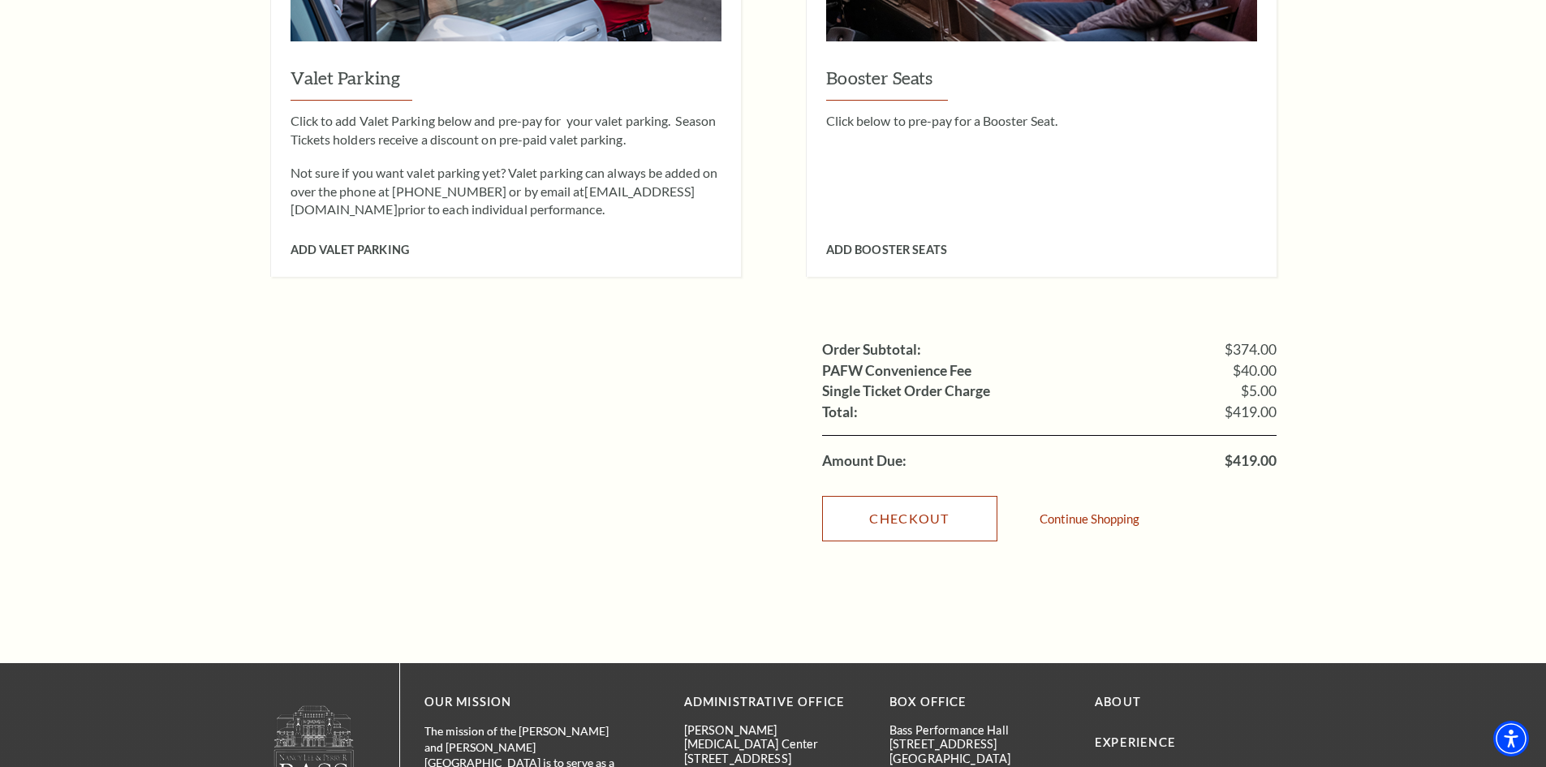
click at [884, 496] on link "Checkout" at bounding box center [909, 518] width 175 height 45
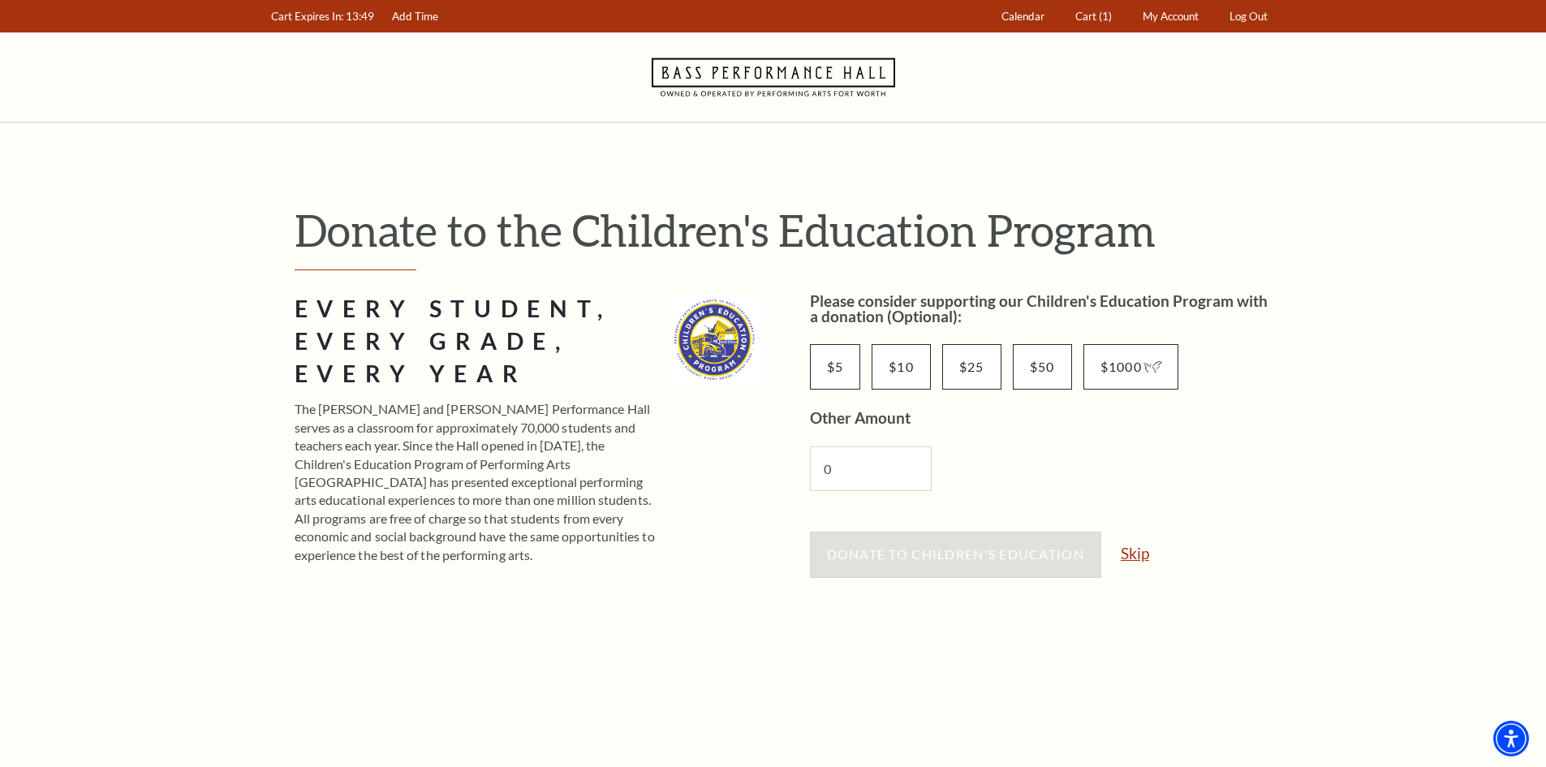
click at [1140, 548] on link "Skip" at bounding box center [1135, 552] width 28 height 15
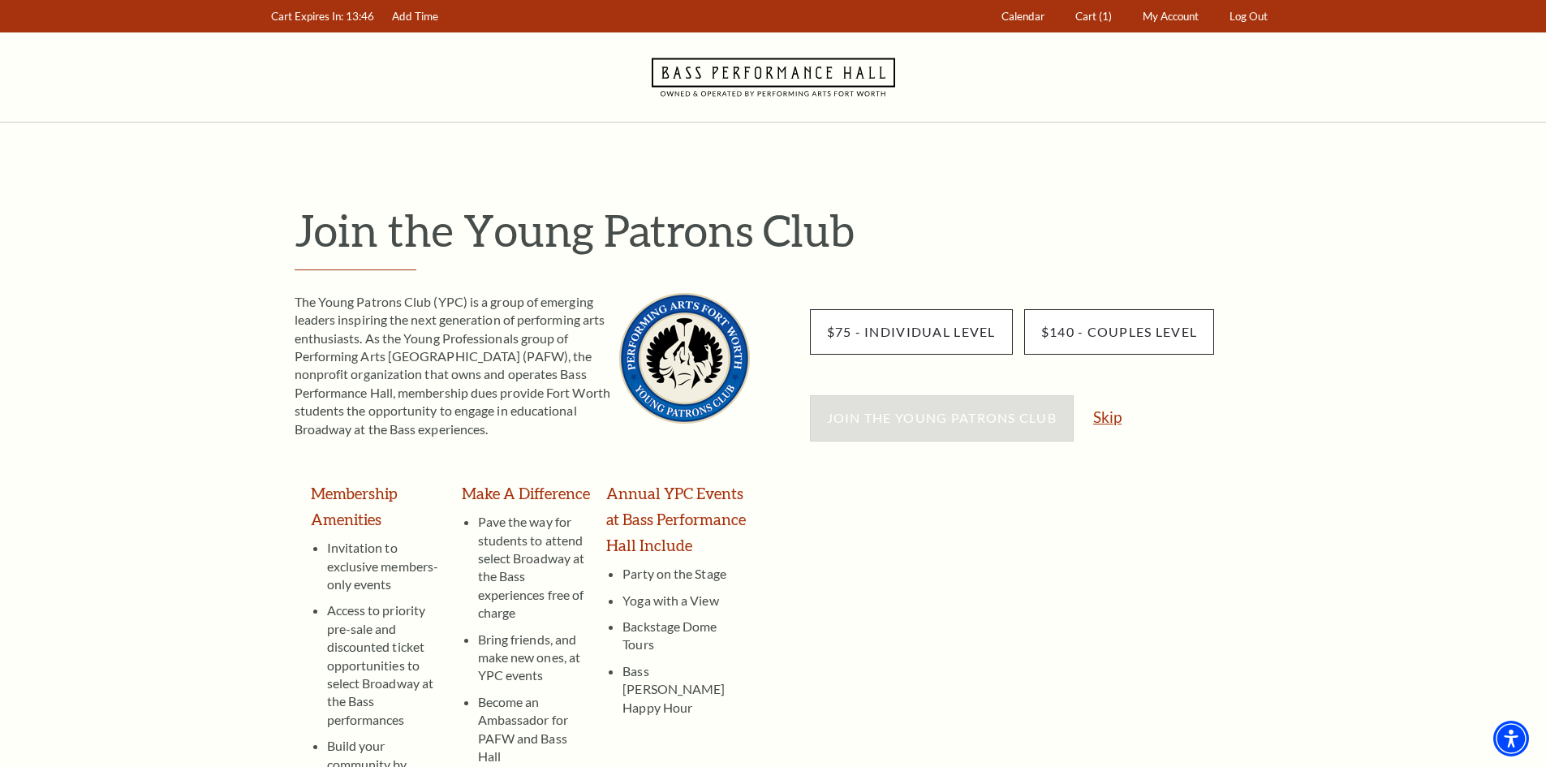
click at [1109, 421] on link "Skip" at bounding box center [1107, 416] width 28 height 15
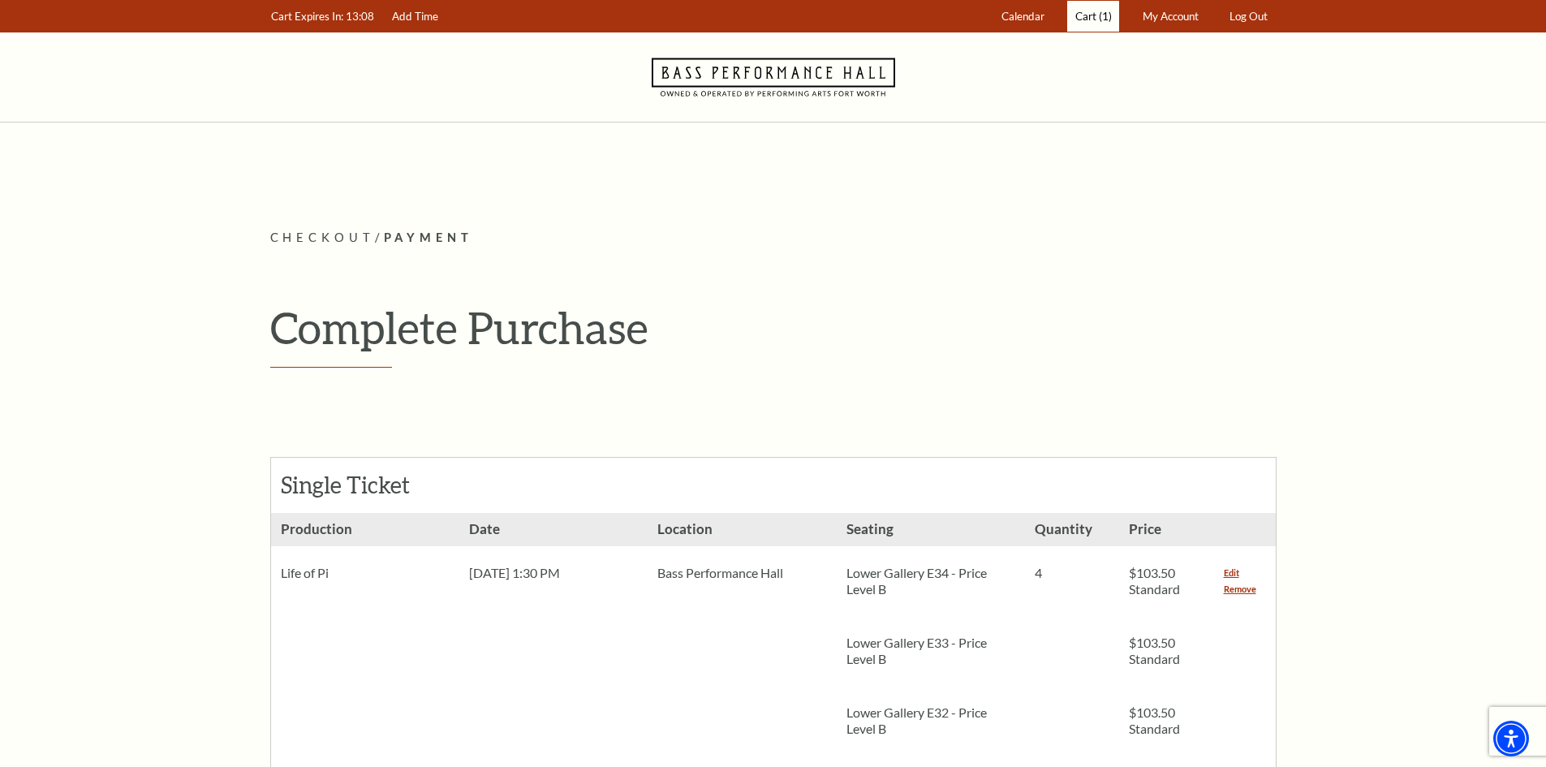
click at [1075, 11] on span "Cart" at bounding box center [1085, 16] width 21 height 13
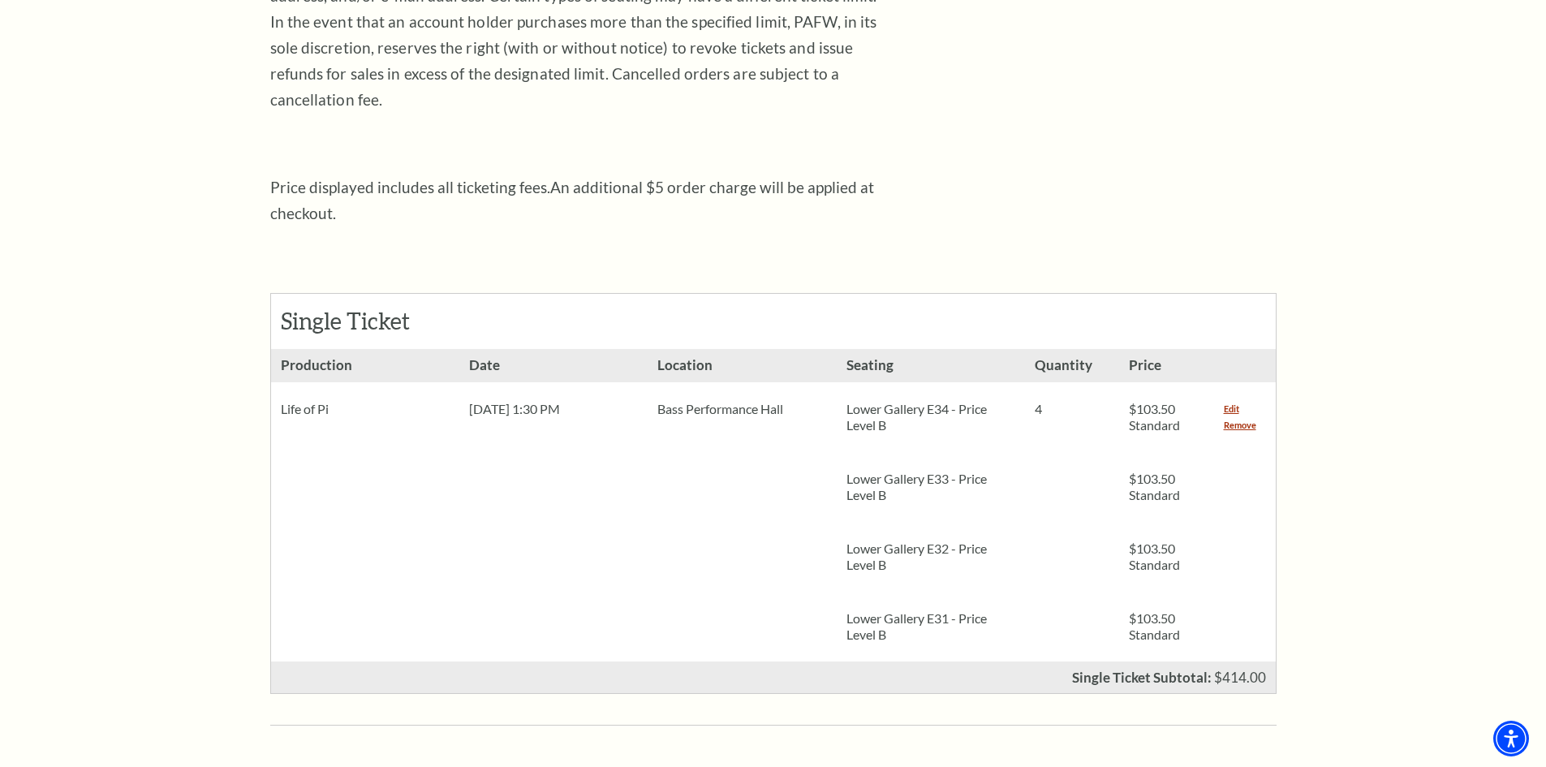
scroll to position [433, 0]
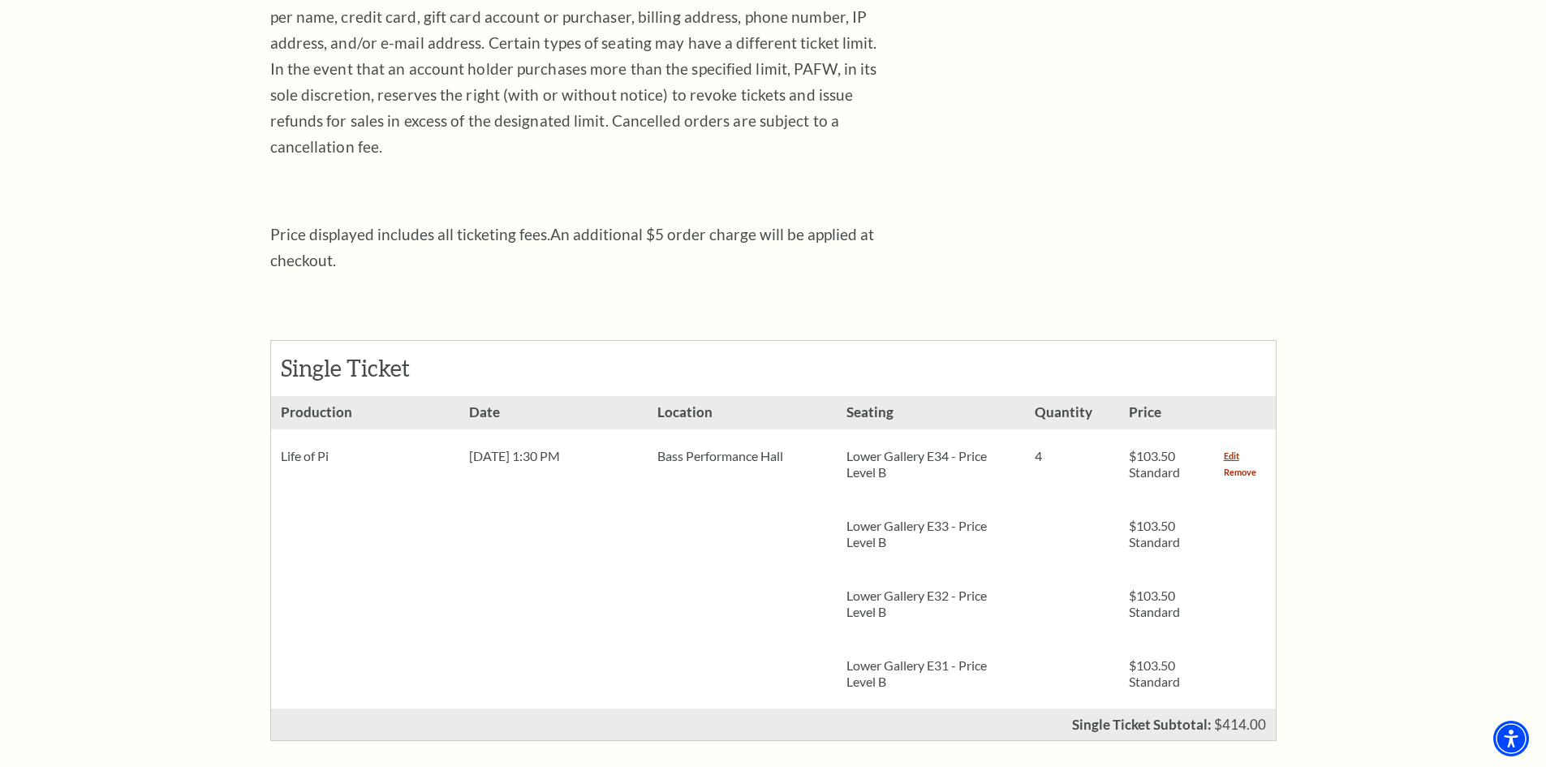
click at [1243, 464] on link "Remove" at bounding box center [1240, 472] width 32 height 16
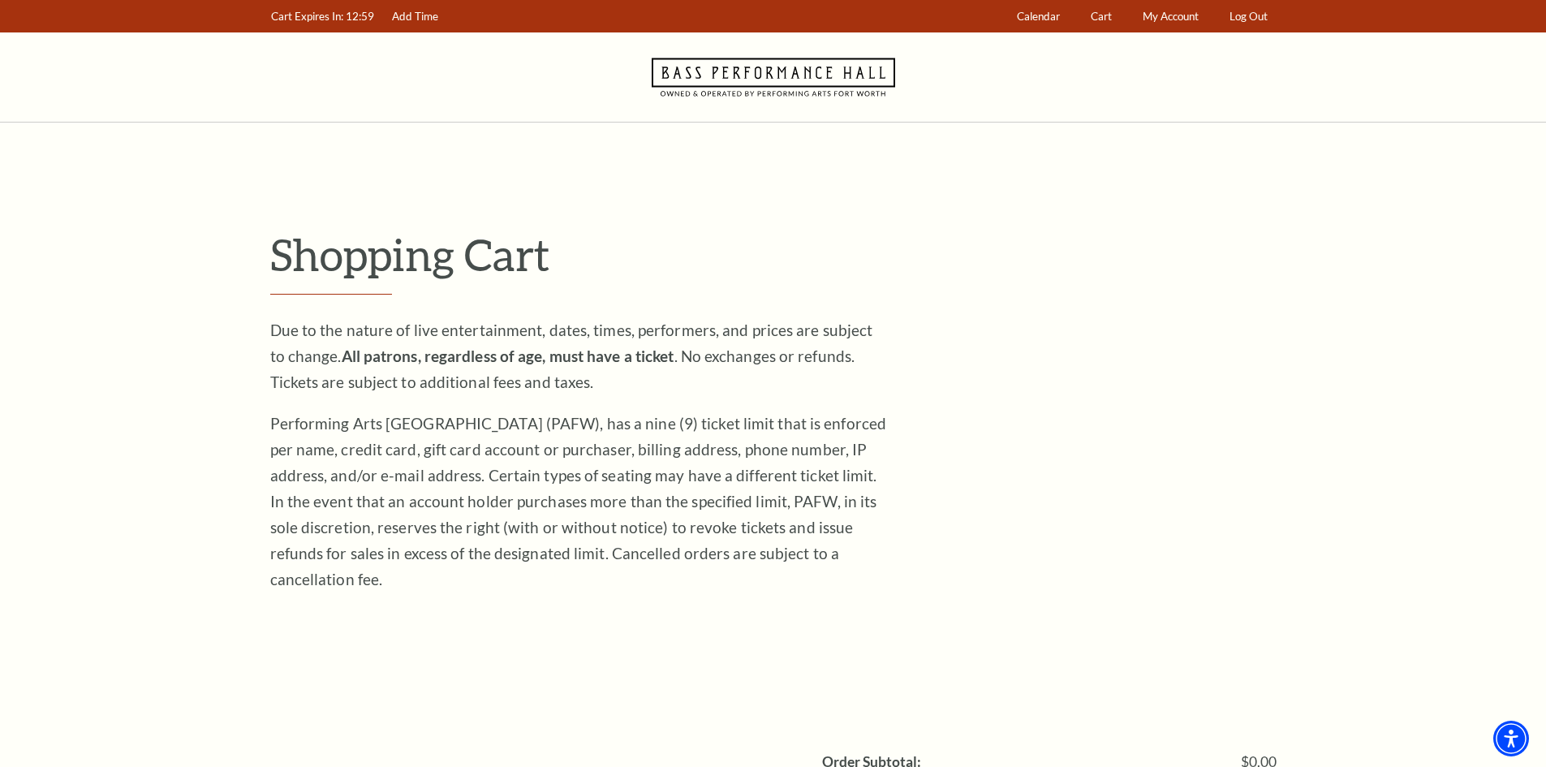
scroll to position [433, 0]
